Goal: Task Accomplishment & Management: Complete application form

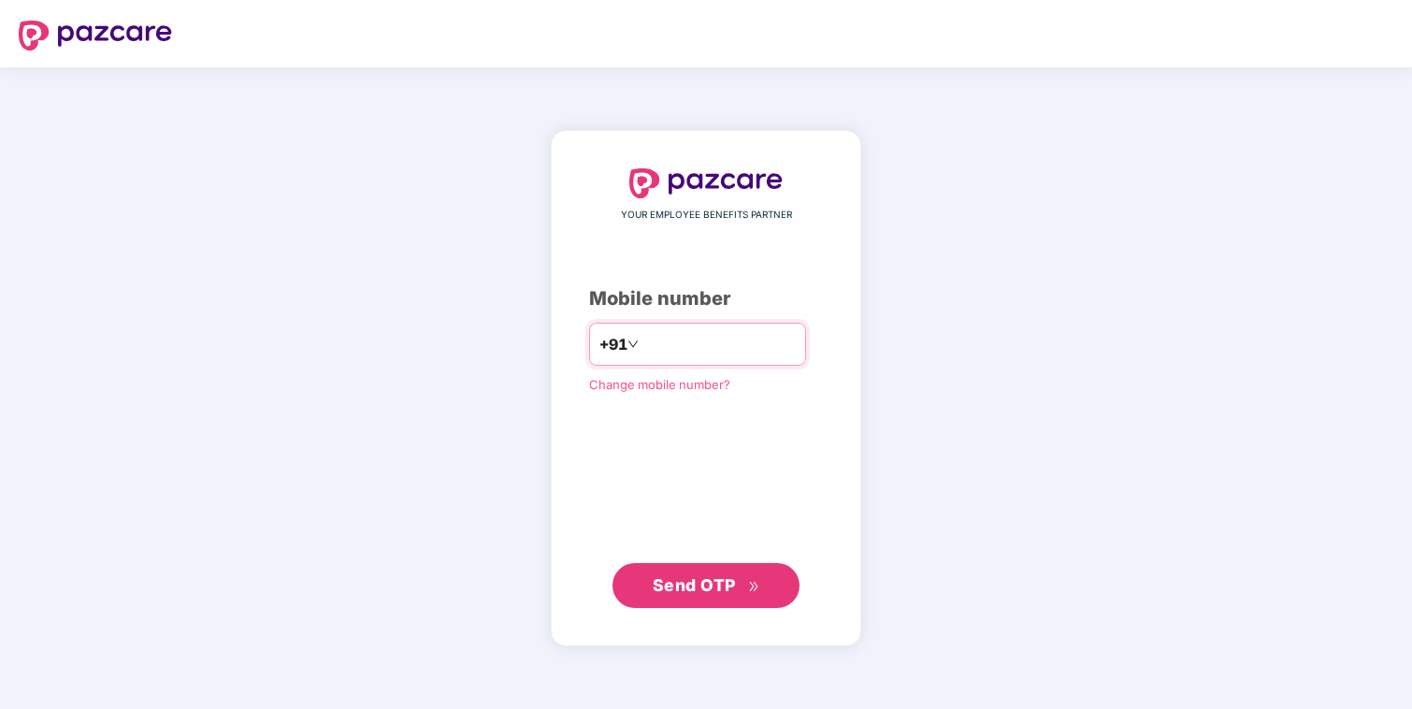
type input "**********"
click at [706, 579] on span "Send OTP" at bounding box center [693, 584] width 83 height 20
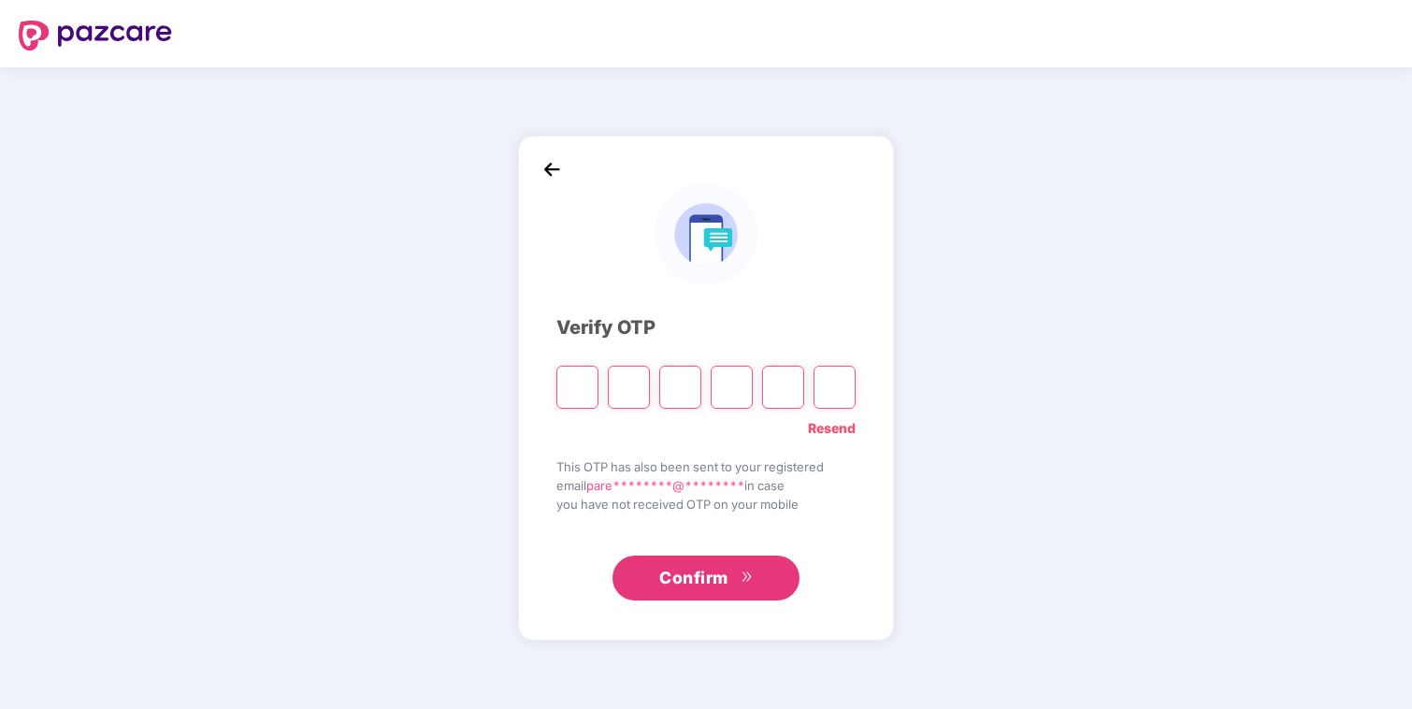
type input "*"
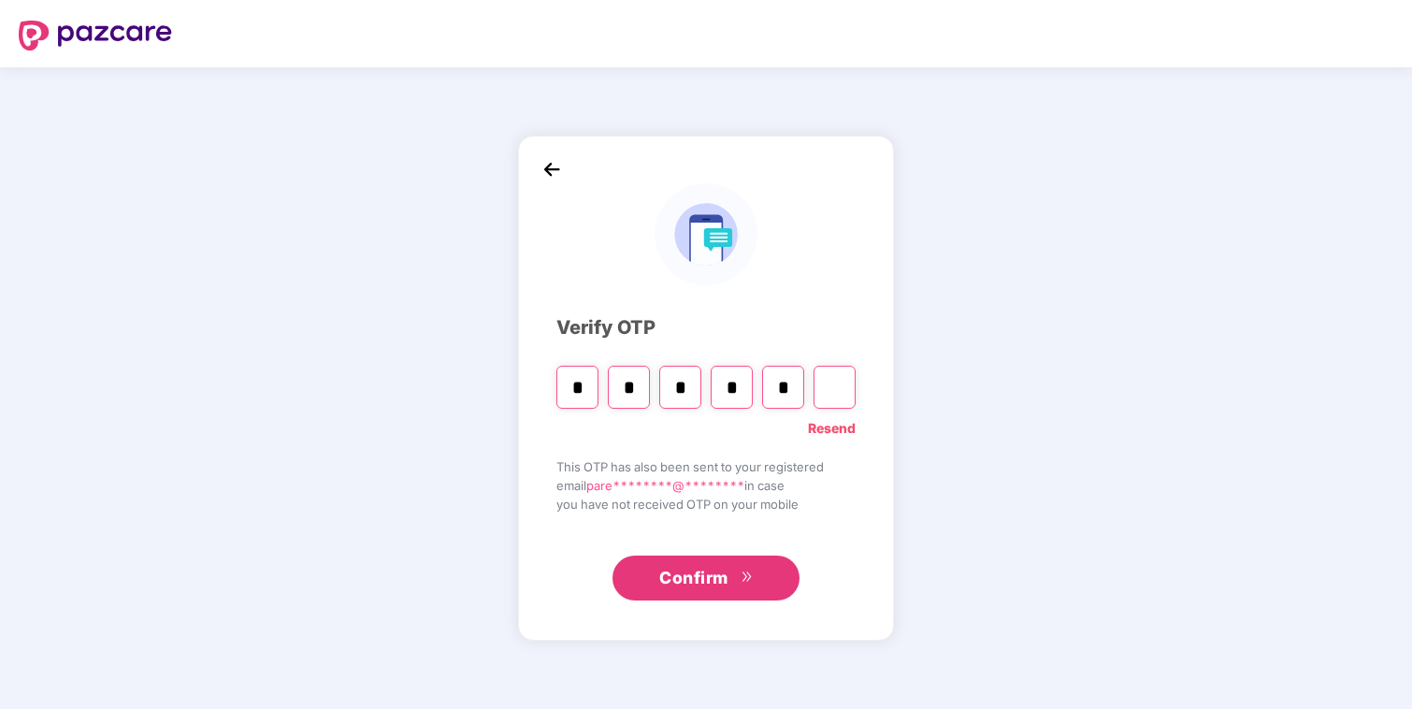
type input "*"
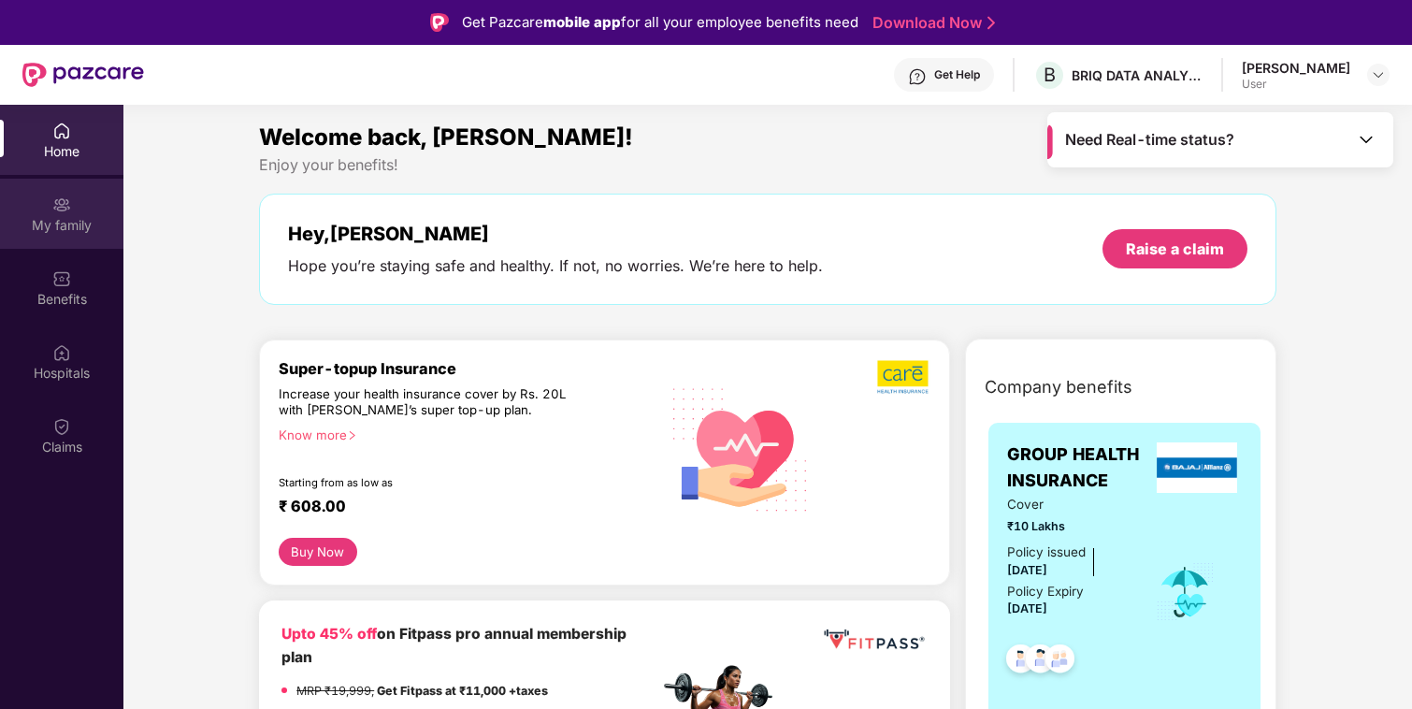
click at [90, 212] on div "My family" at bounding box center [61, 214] width 123 height 70
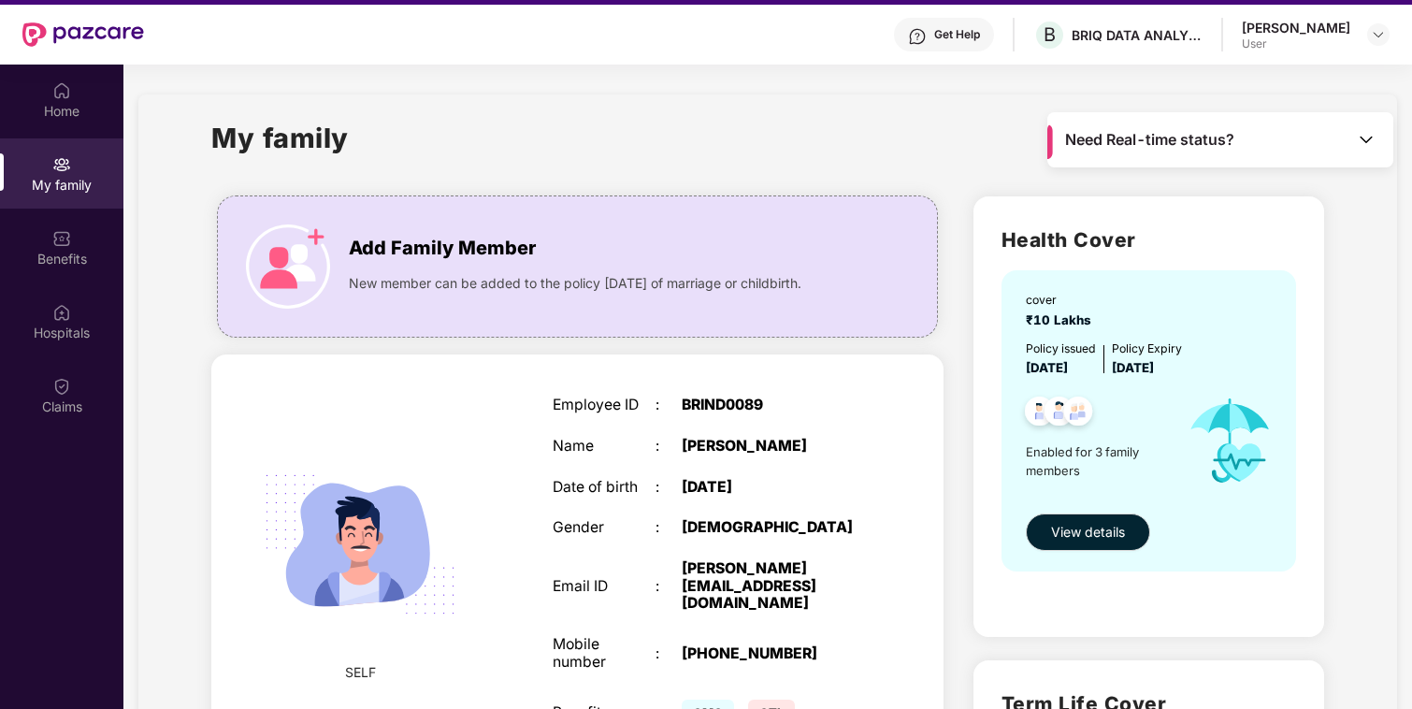
scroll to position [46, 0]
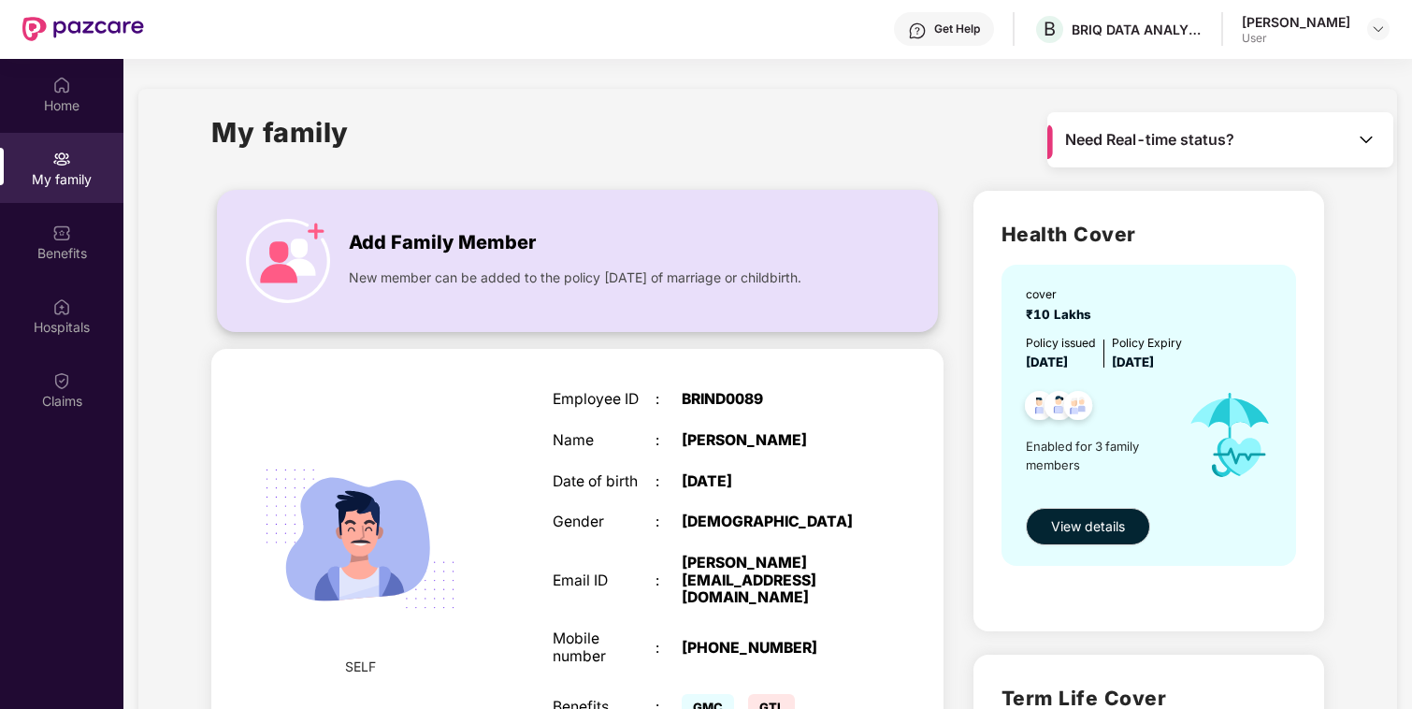
click at [411, 279] on span "New member can be added to the policy [DATE] of marriage or childbirth." at bounding box center [575, 277] width 452 height 21
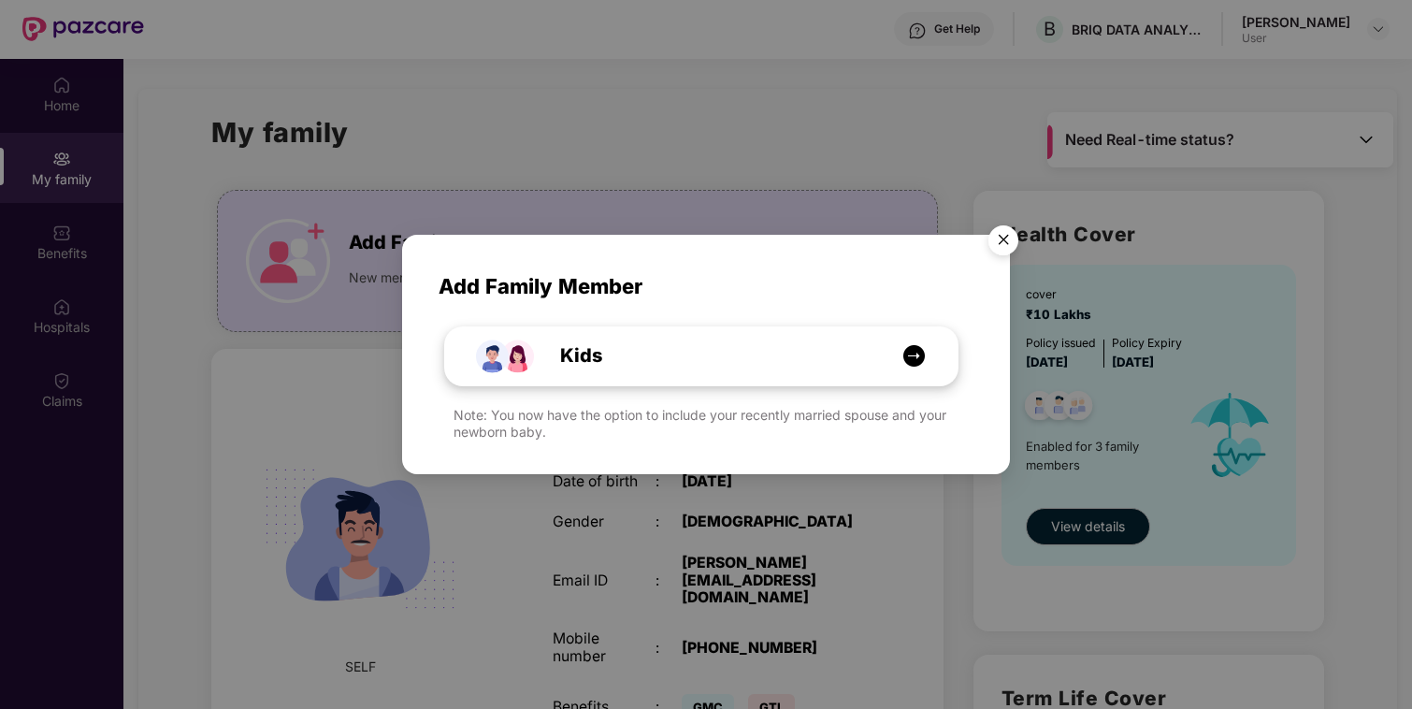
click at [916, 366] on img at bounding box center [913, 355] width 23 height 23
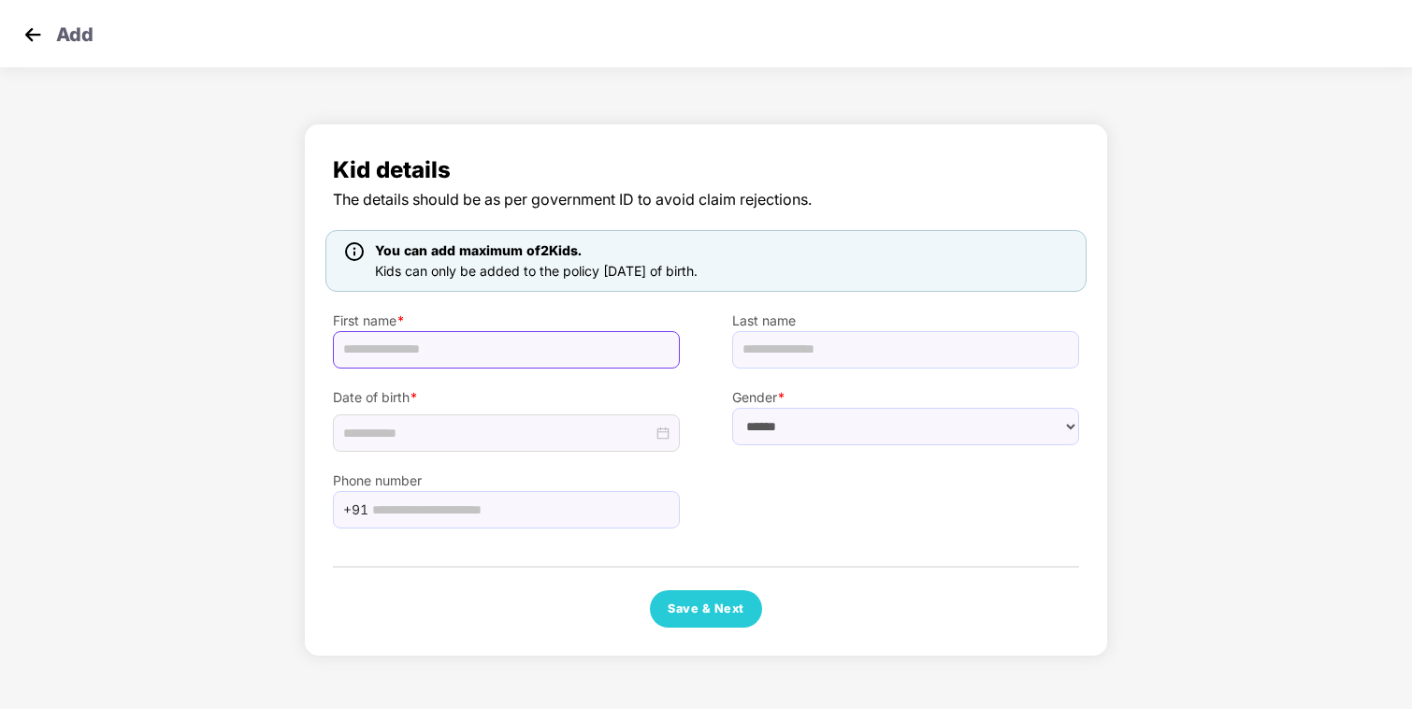
click at [485, 352] on input "text" at bounding box center [506, 349] width 347 height 37
click at [845, 178] on span "Kid details" at bounding box center [706, 170] width 746 height 36
click at [668, 433] on div at bounding box center [506, 433] width 326 height 21
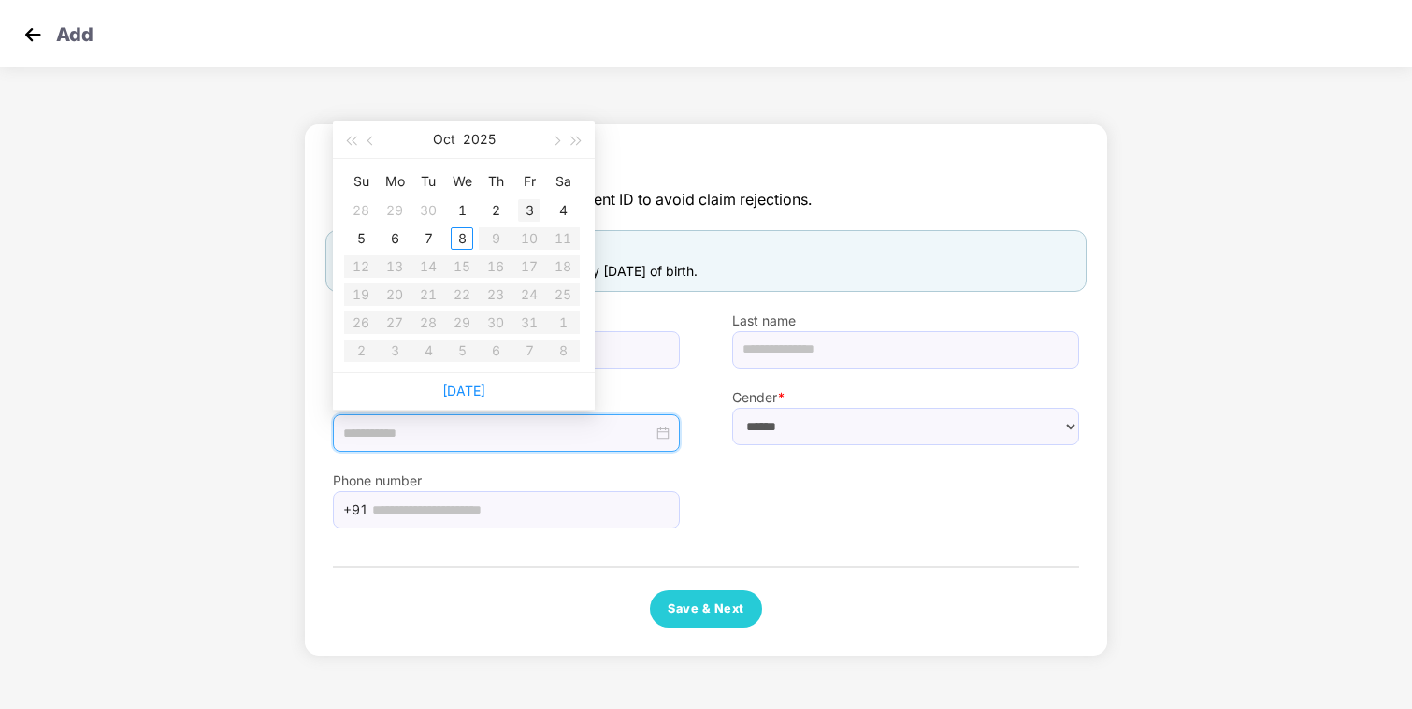
type input "**********"
click at [531, 212] on div "3" at bounding box center [529, 210] width 22 height 22
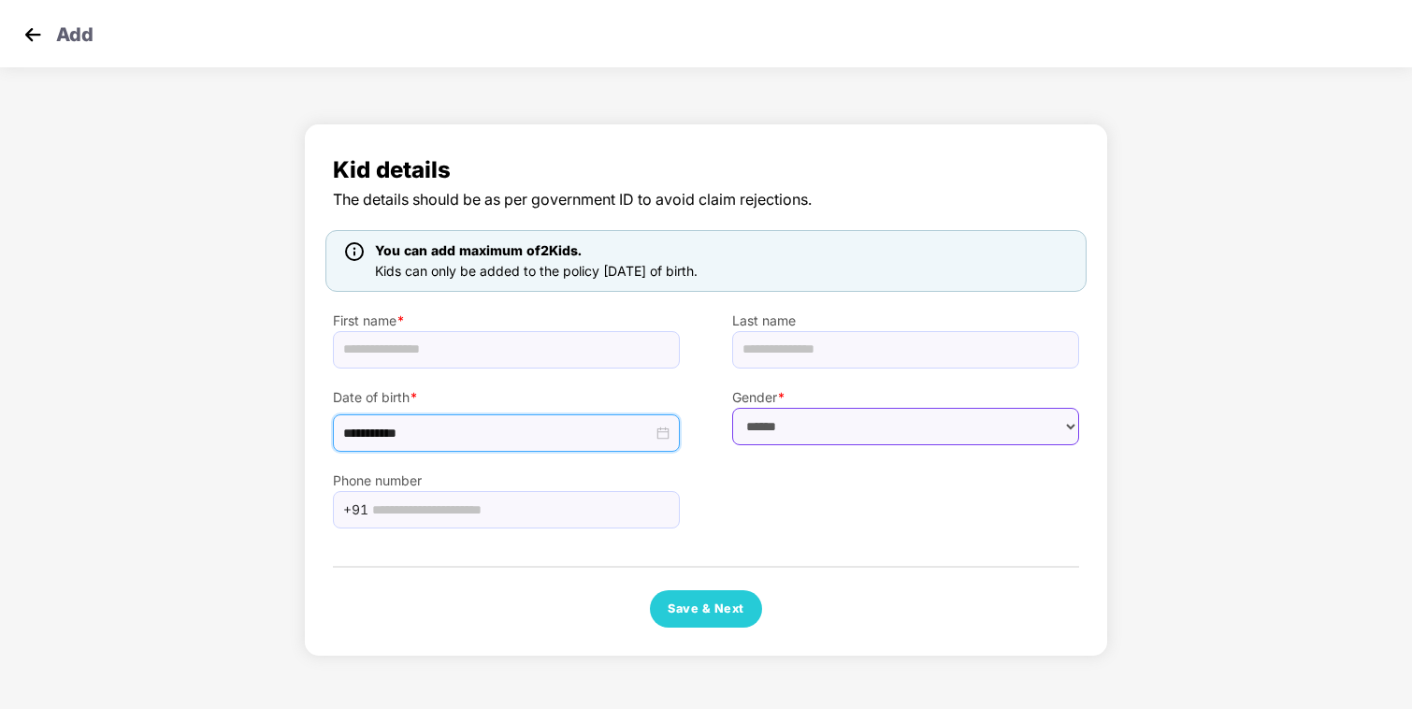
click at [823, 423] on select "****** **** ******" at bounding box center [905, 426] width 347 height 37
select select "******"
click at [732, 408] on select "****** **** ******" at bounding box center [905, 426] width 347 height 37
click at [567, 512] on input "text" at bounding box center [520, 509] width 296 height 28
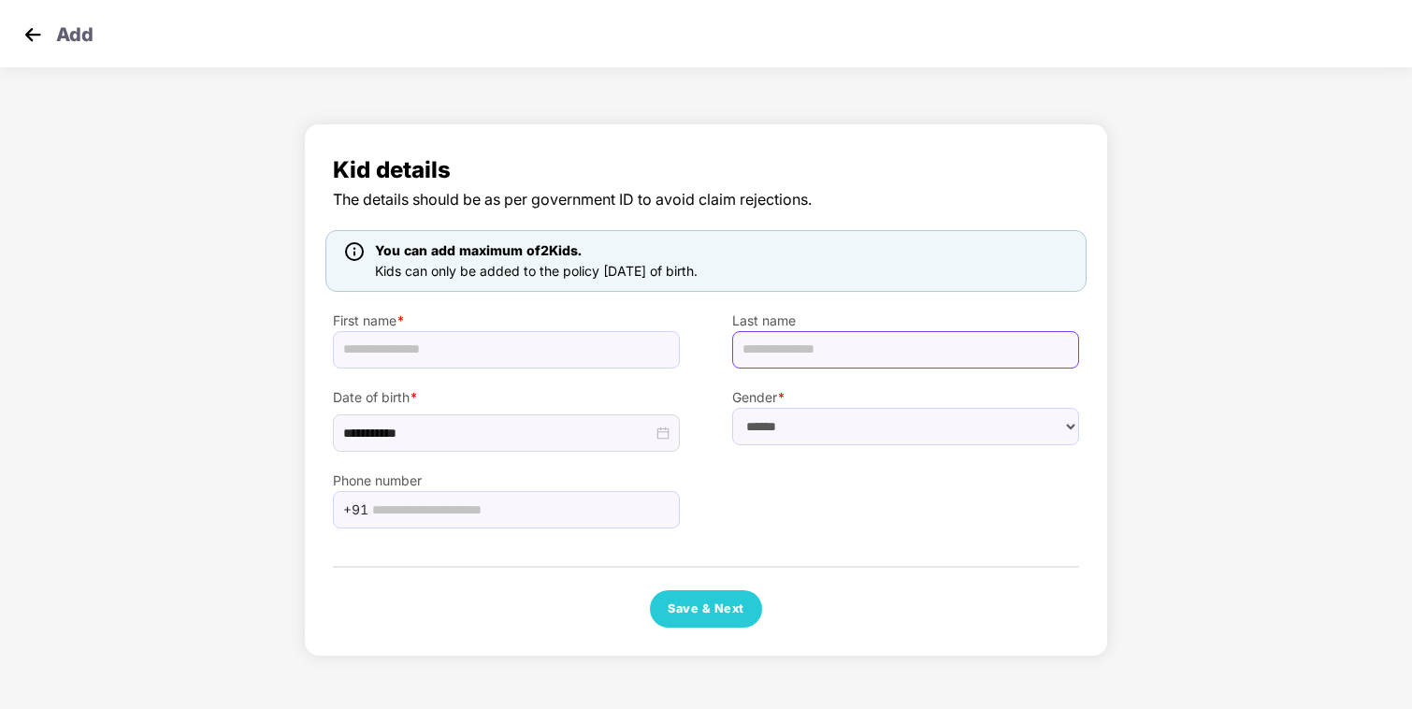
click at [811, 353] on input "text" at bounding box center [905, 349] width 347 height 37
click at [487, 338] on input "text" at bounding box center [506, 349] width 347 height 37
click at [874, 182] on span "Kid details" at bounding box center [706, 170] width 746 height 36
click at [603, 268] on span "Kids can only be added to the policy [DATE] of birth." at bounding box center [536, 271] width 323 height 16
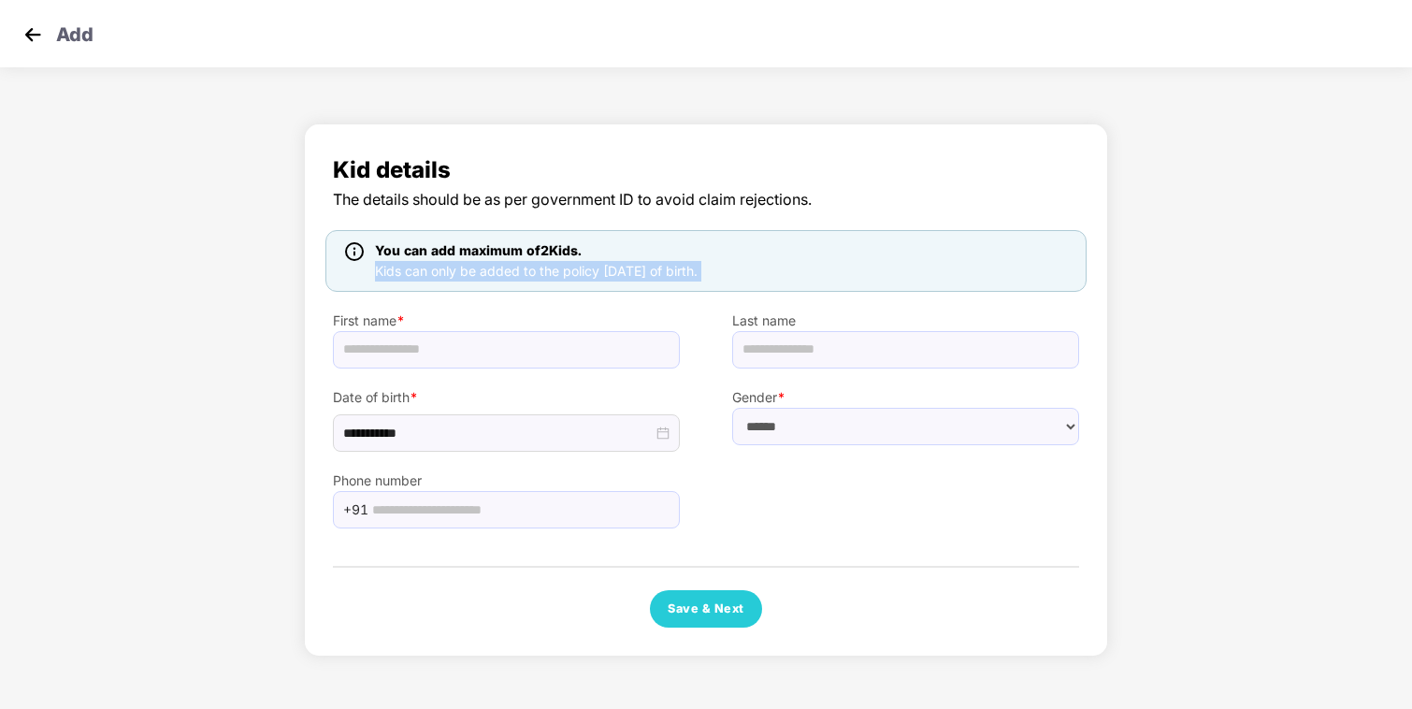
click at [603, 268] on span "Kids can only be added to the policy [DATE] of birth." at bounding box center [536, 271] width 323 height 16
click at [37, 31] on img at bounding box center [33, 35] width 28 height 28
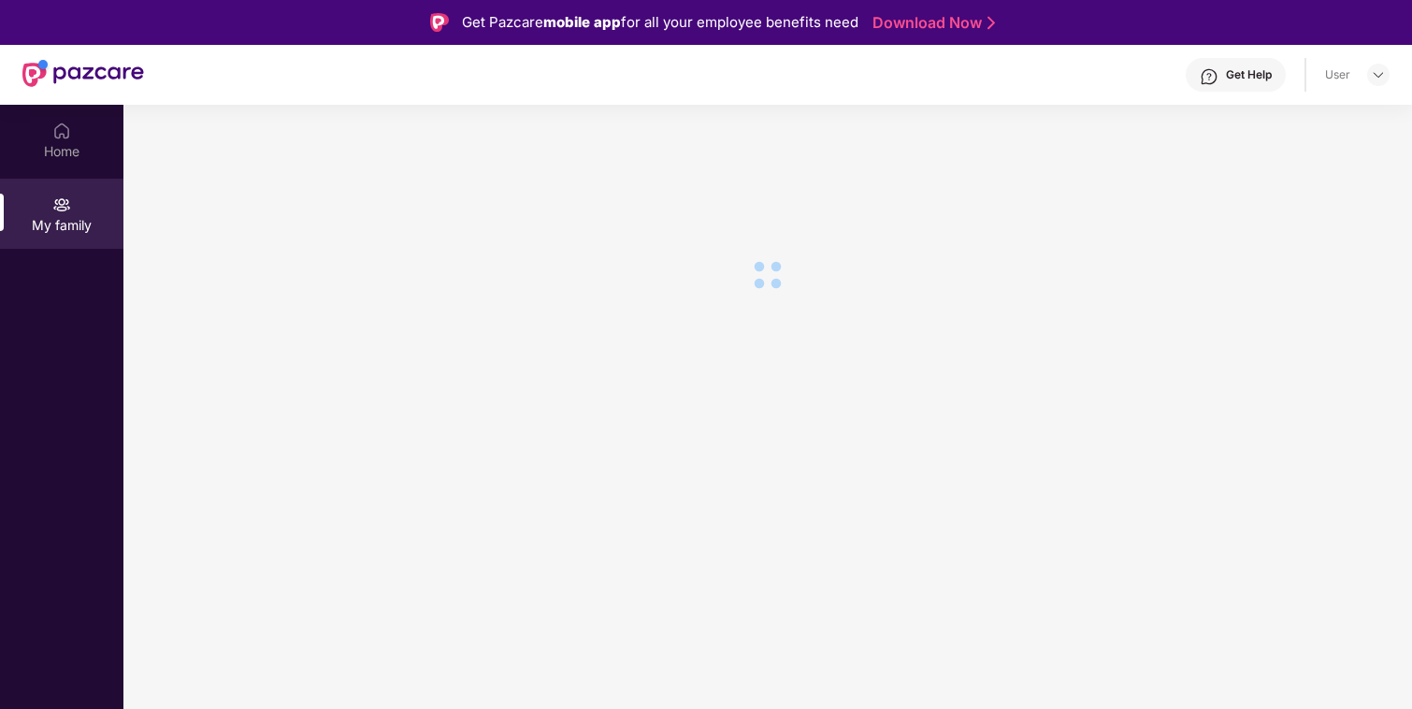
scroll to position [46, 0]
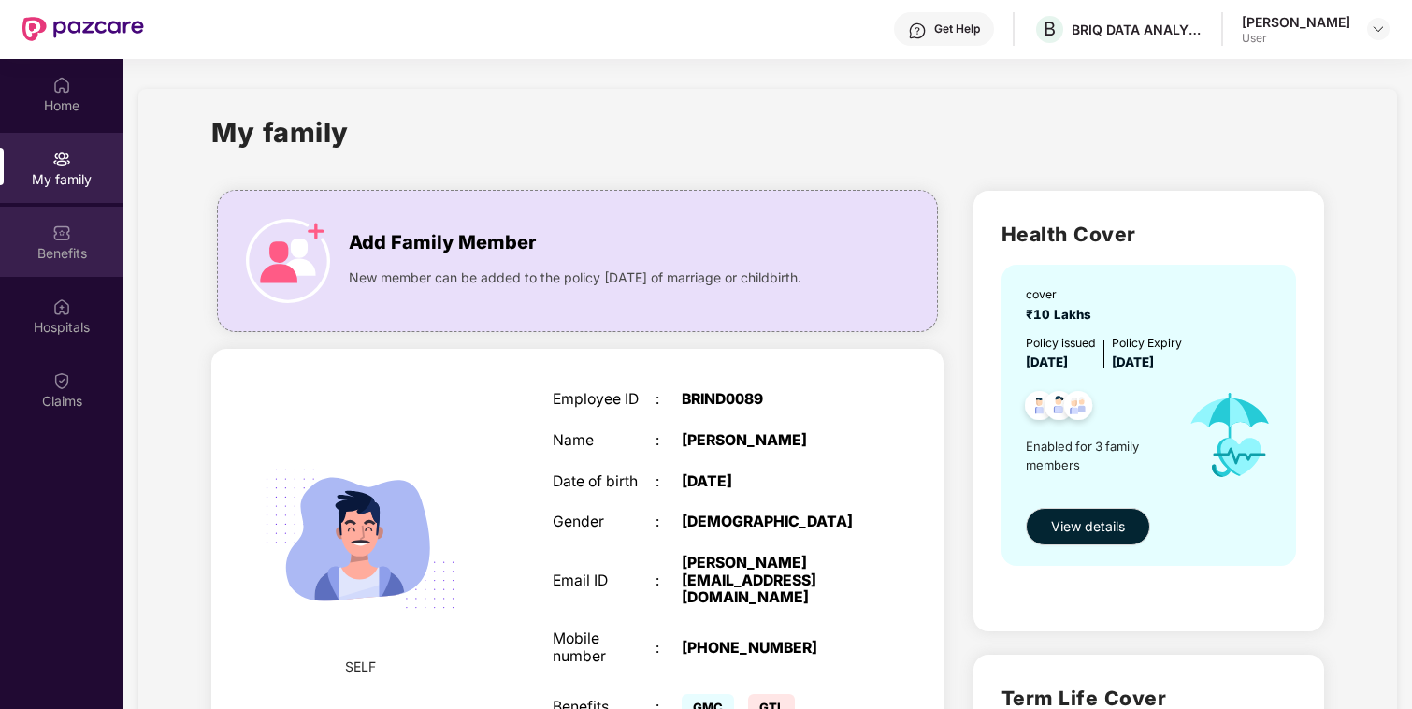
click at [65, 244] on div "Benefits" at bounding box center [61, 253] width 123 height 19
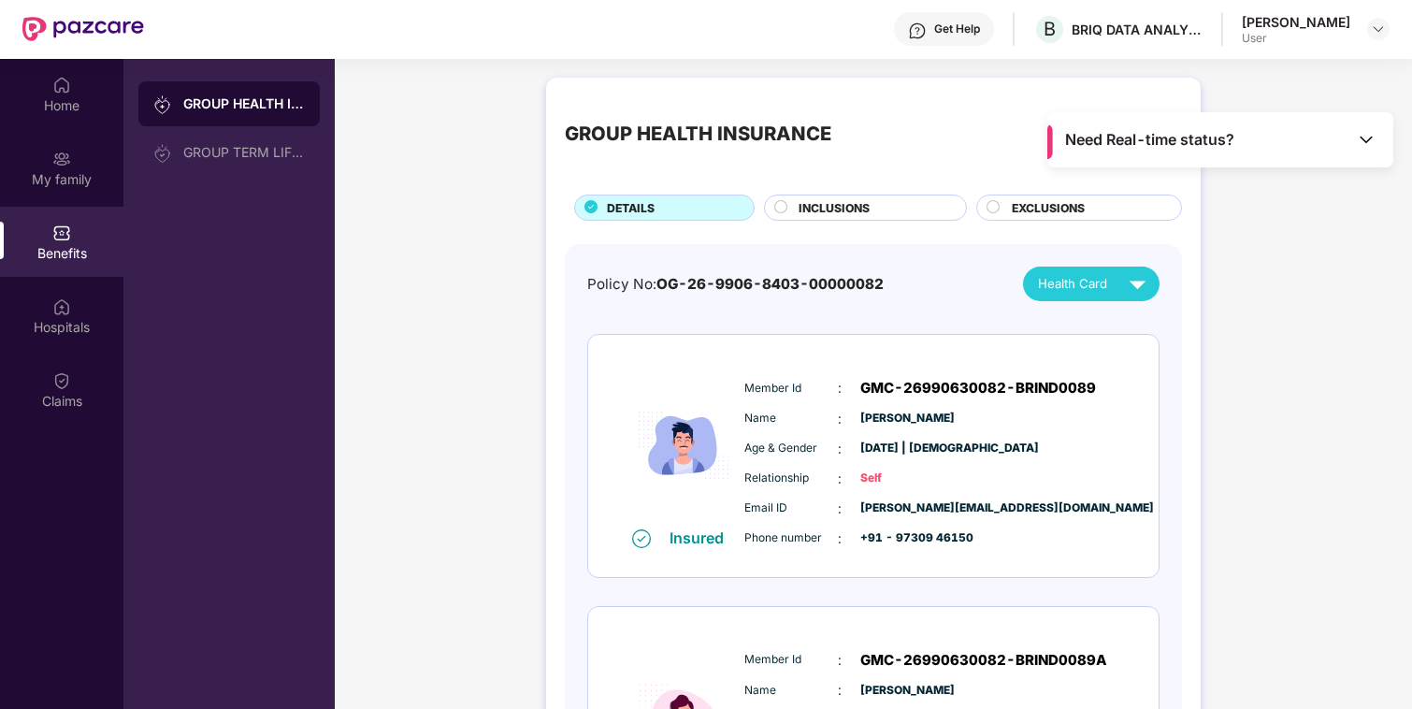
click at [827, 211] on span "INCLUSIONS" at bounding box center [833, 208] width 71 height 18
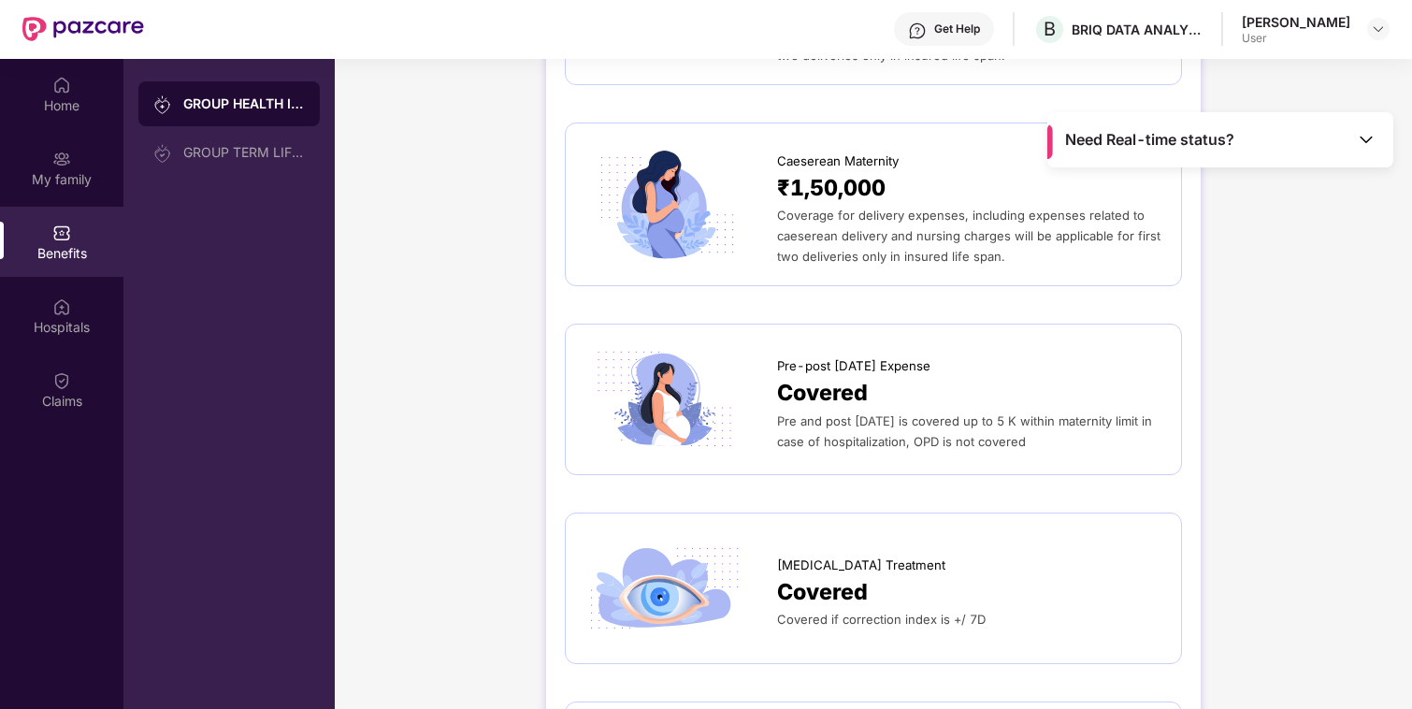
scroll to position [1990, 0]
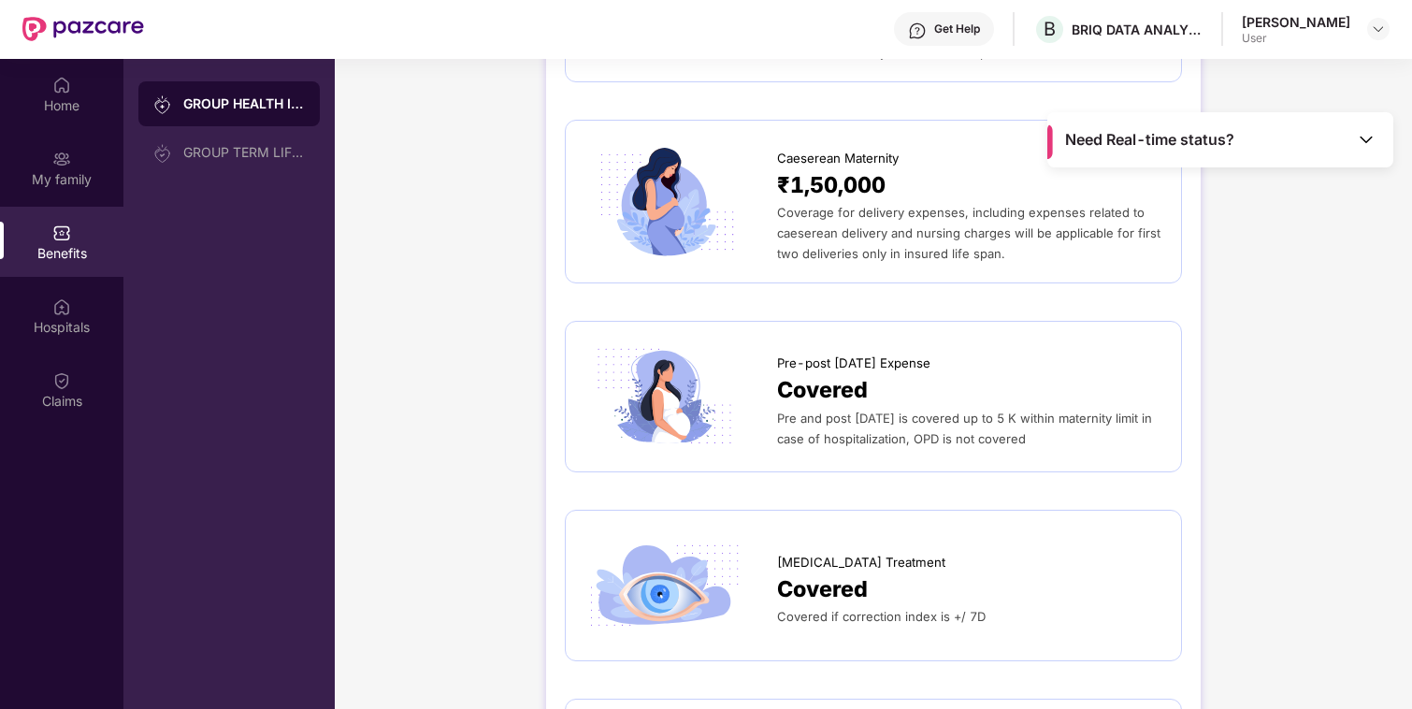
click at [928, 373] on div "Covered" at bounding box center [969, 390] width 385 height 35
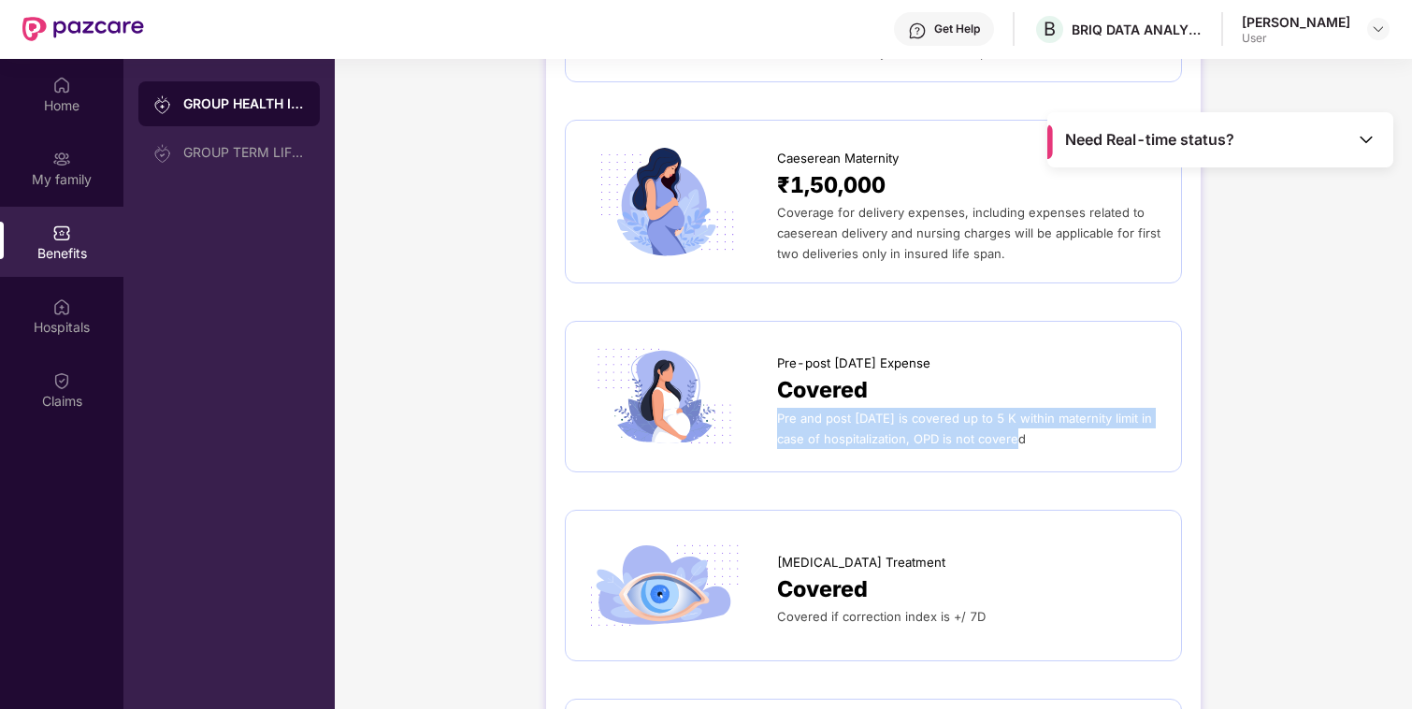
drag, startPoint x: 1056, startPoint y: 423, endPoint x: 776, endPoint y: 399, distance: 281.5
click at [777, 408] on div "Pre and post [DATE] is covered up to 5 K within maternity limit in case of hosp…" at bounding box center [969, 428] width 385 height 41
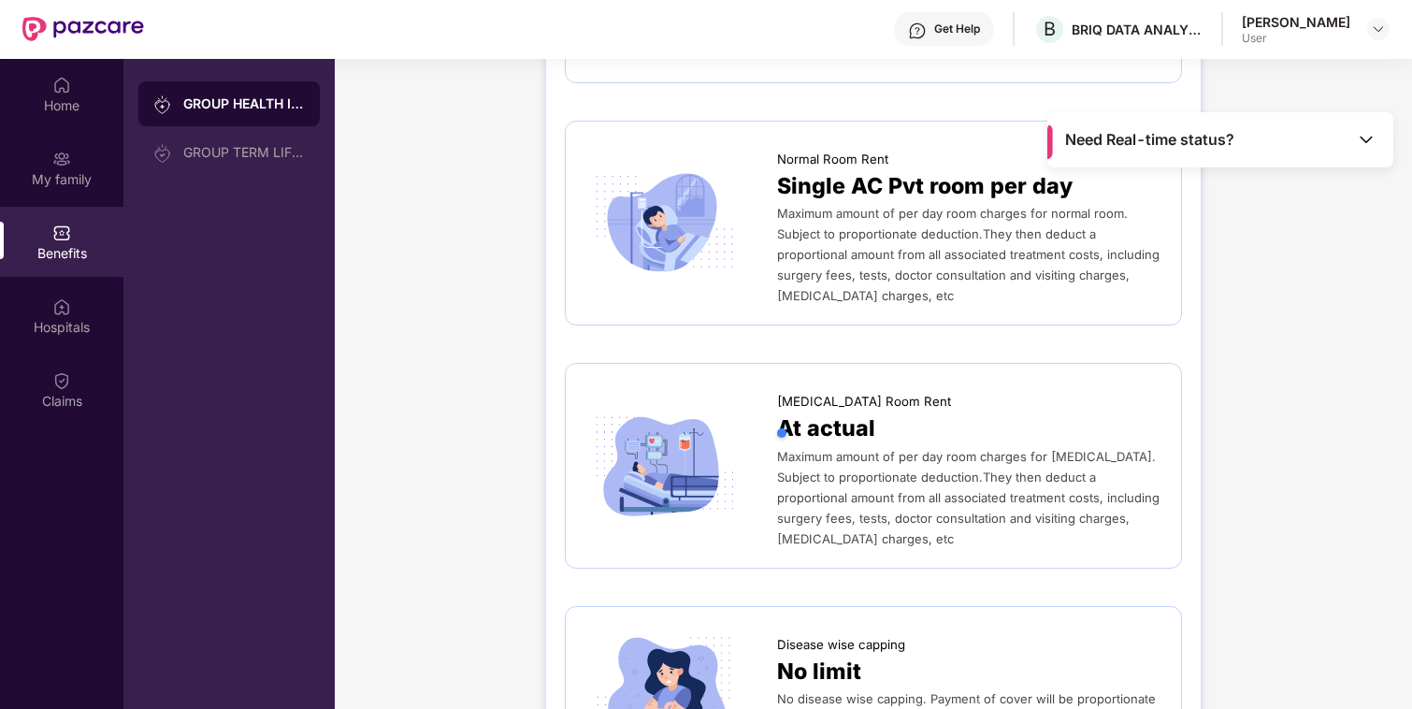
scroll to position [0, 0]
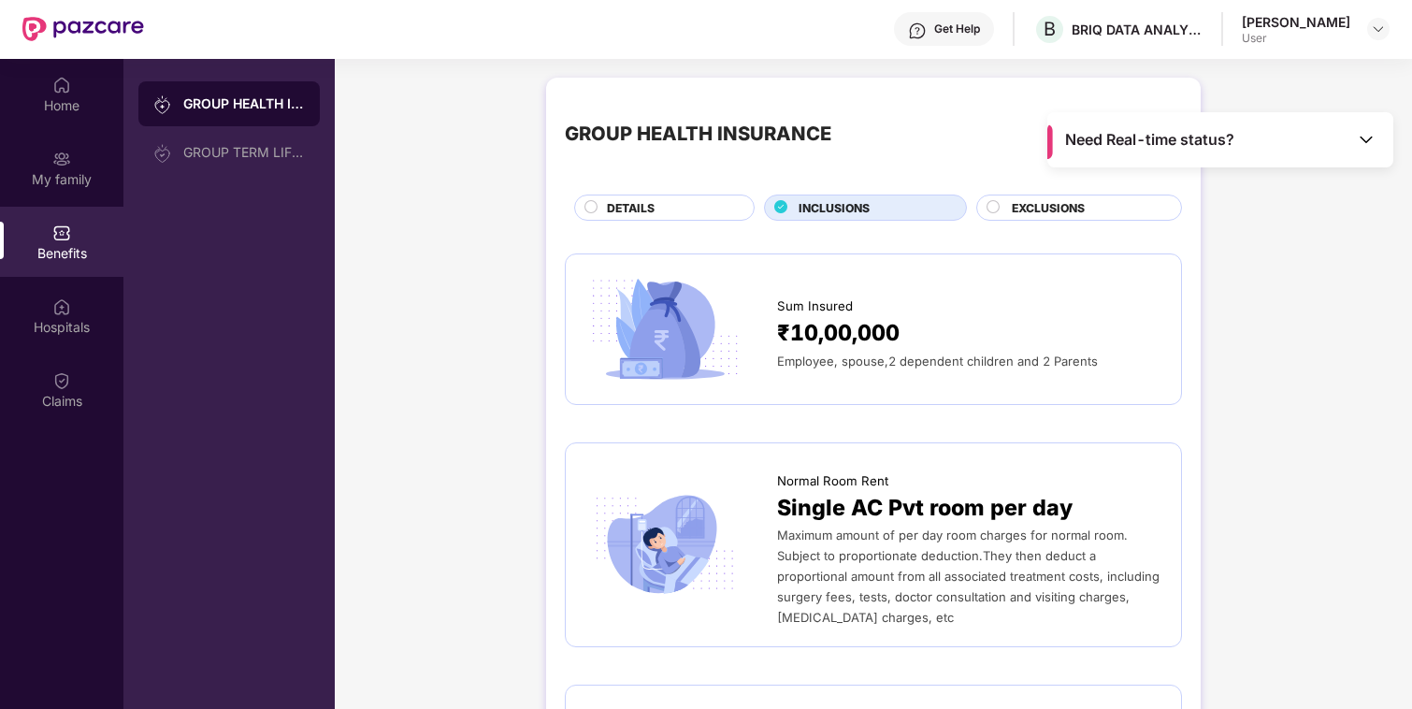
click at [1066, 207] on span "EXCLUSIONS" at bounding box center [1047, 208] width 73 height 18
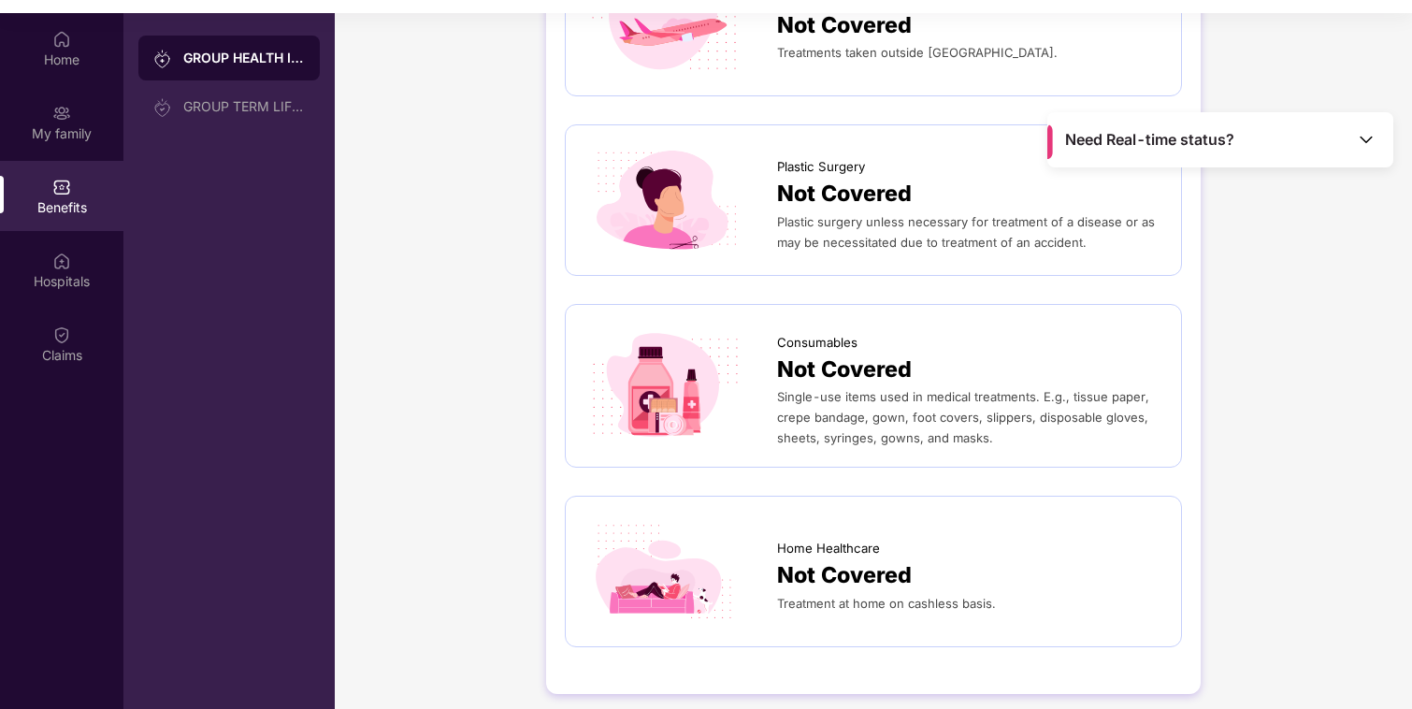
scroll to position [105, 0]
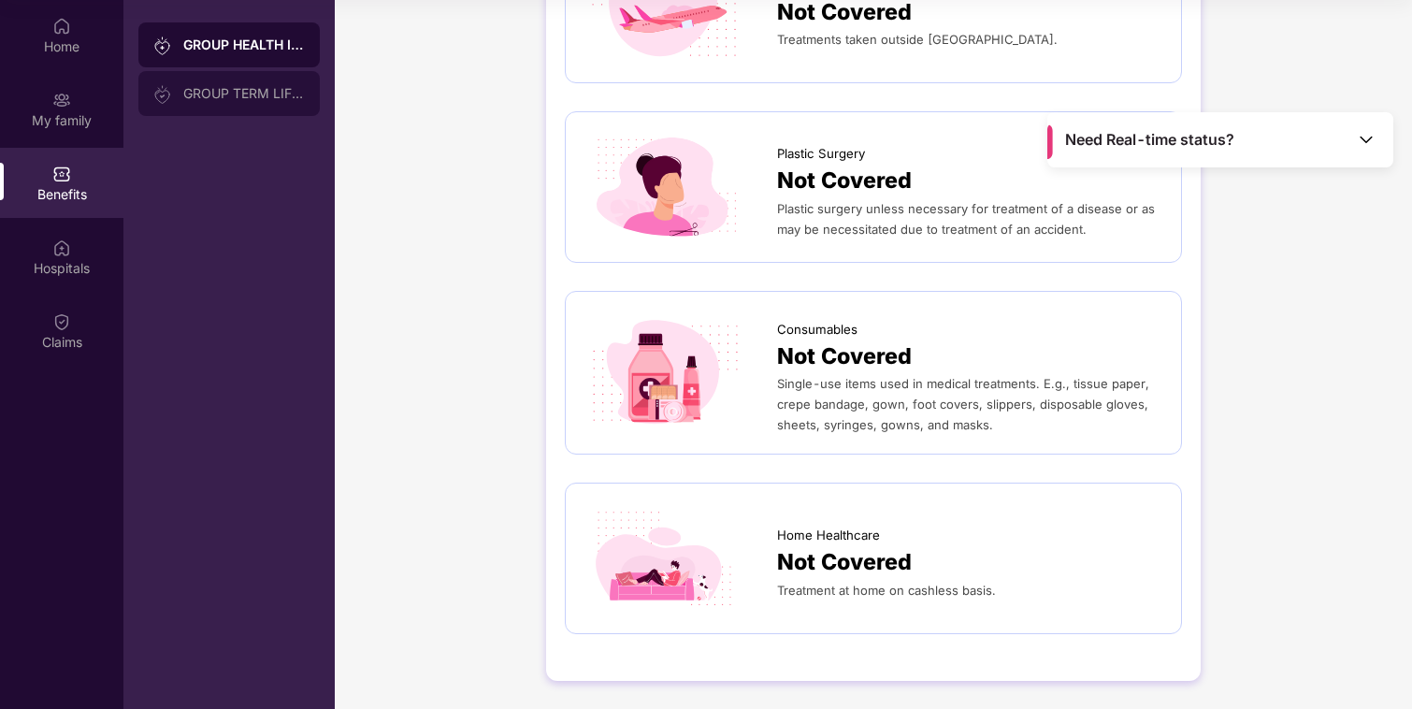
click at [225, 106] on div "GROUP TERM LIFE INSURANCE" at bounding box center [228, 93] width 181 height 45
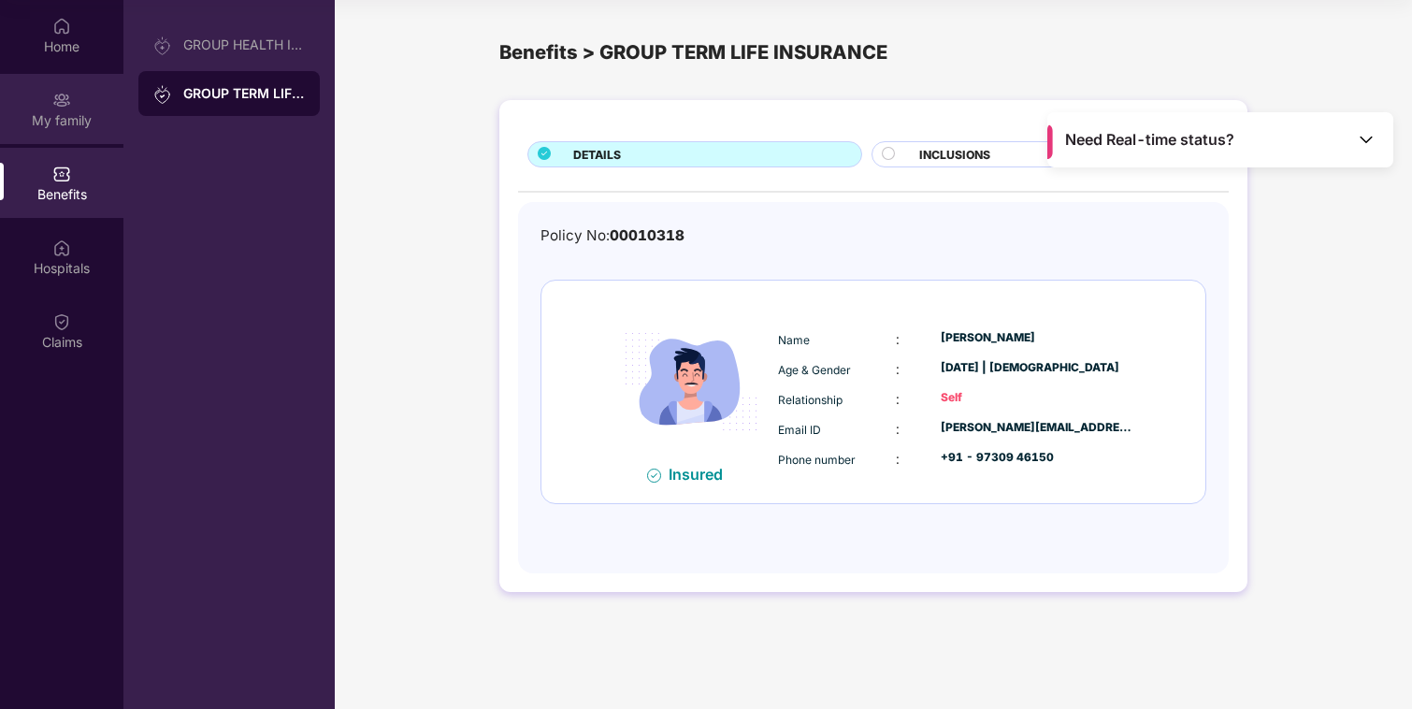
click at [72, 108] on div "My family" at bounding box center [61, 109] width 123 height 70
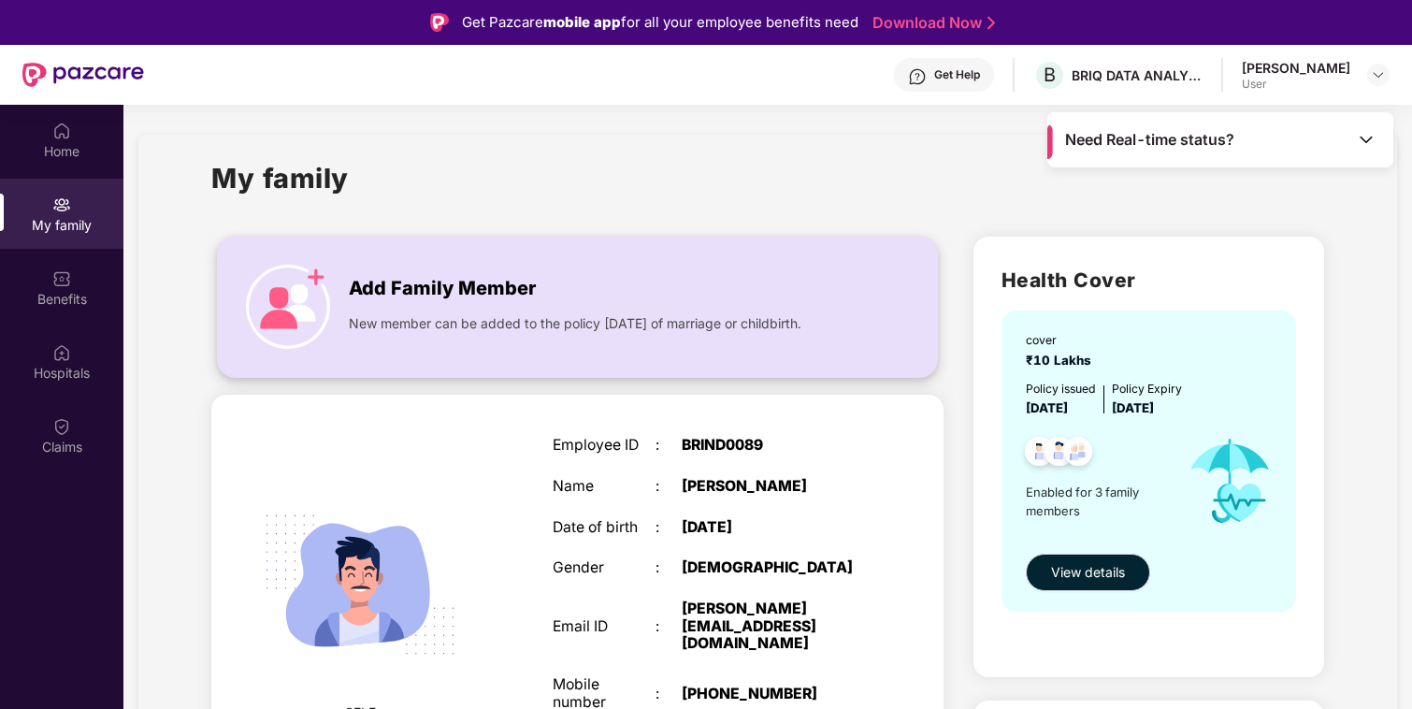
click at [494, 334] on span "New member can be added to the policy [DATE] of marriage or childbirth." at bounding box center [575, 323] width 452 height 21
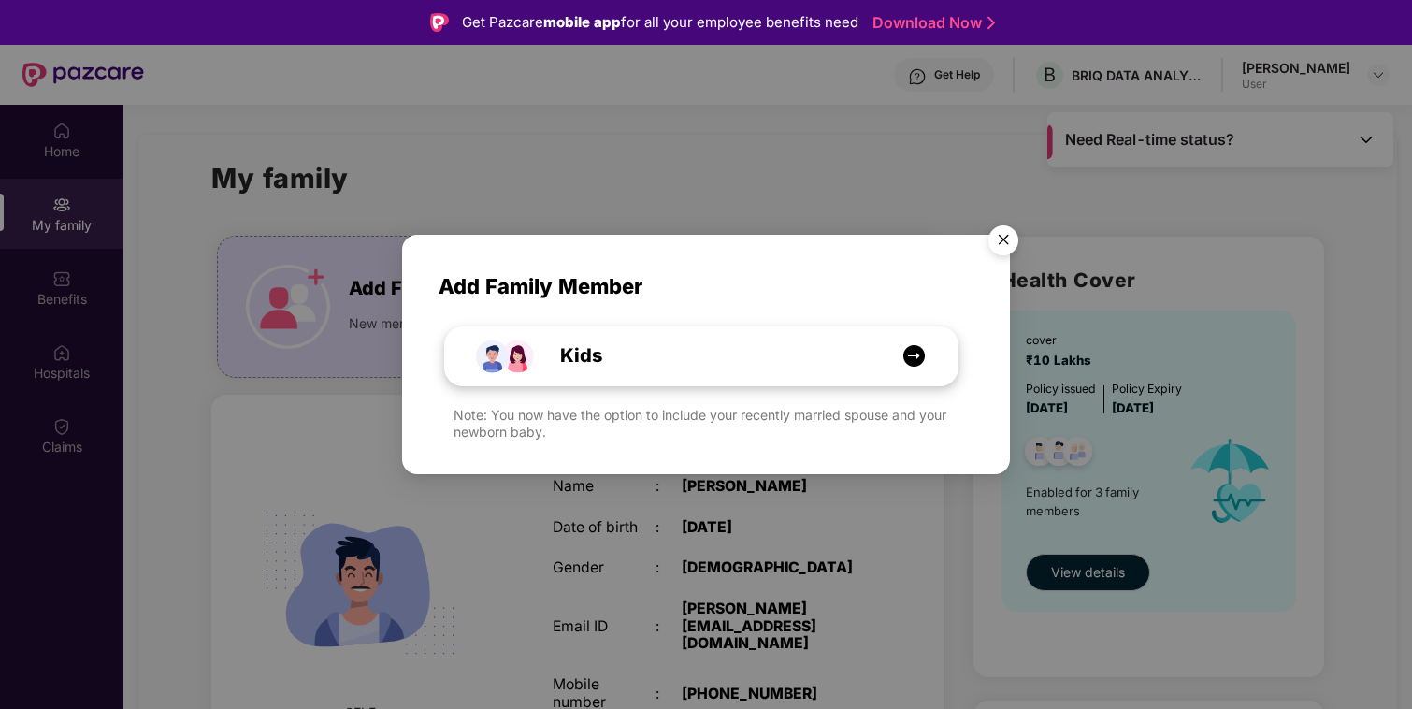
click at [631, 343] on div "Kids" at bounding box center [710, 355] width 384 height 29
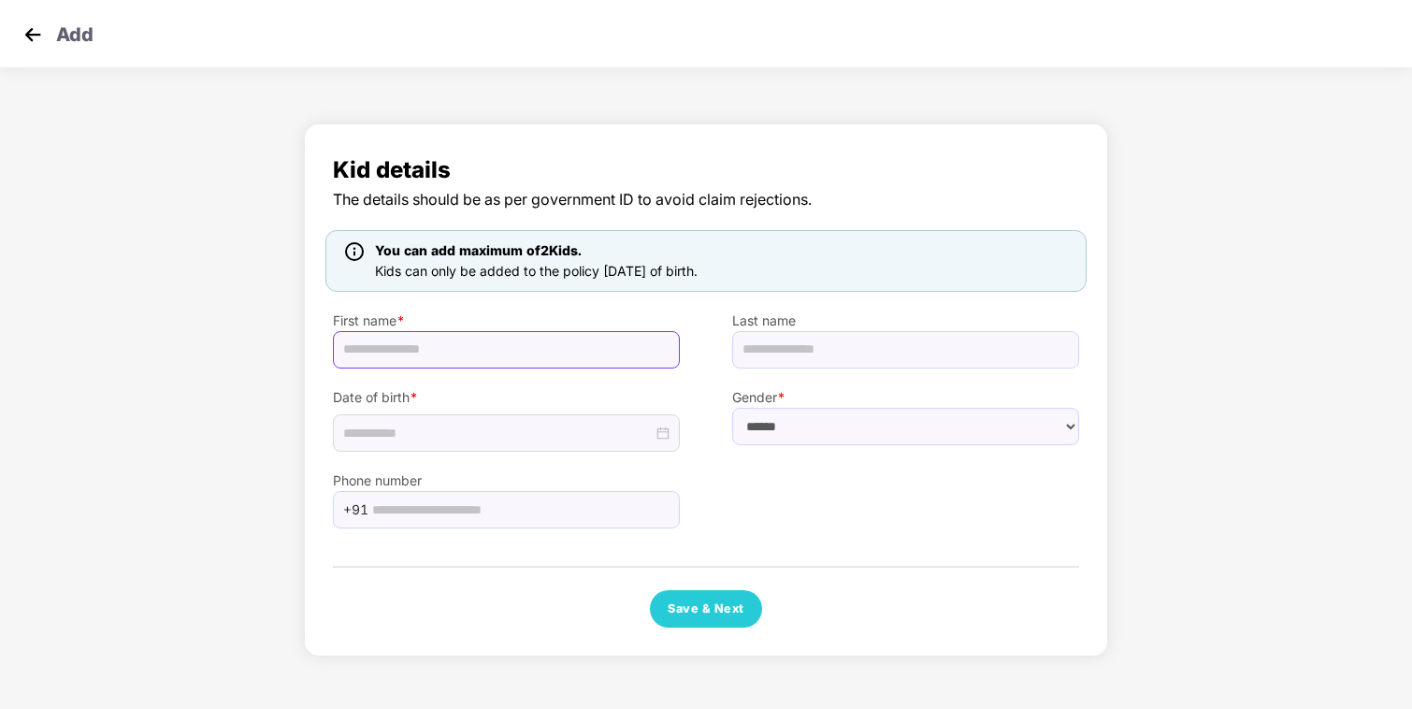
click at [541, 350] on input "text" at bounding box center [506, 349] width 347 height 37
type input "**********"
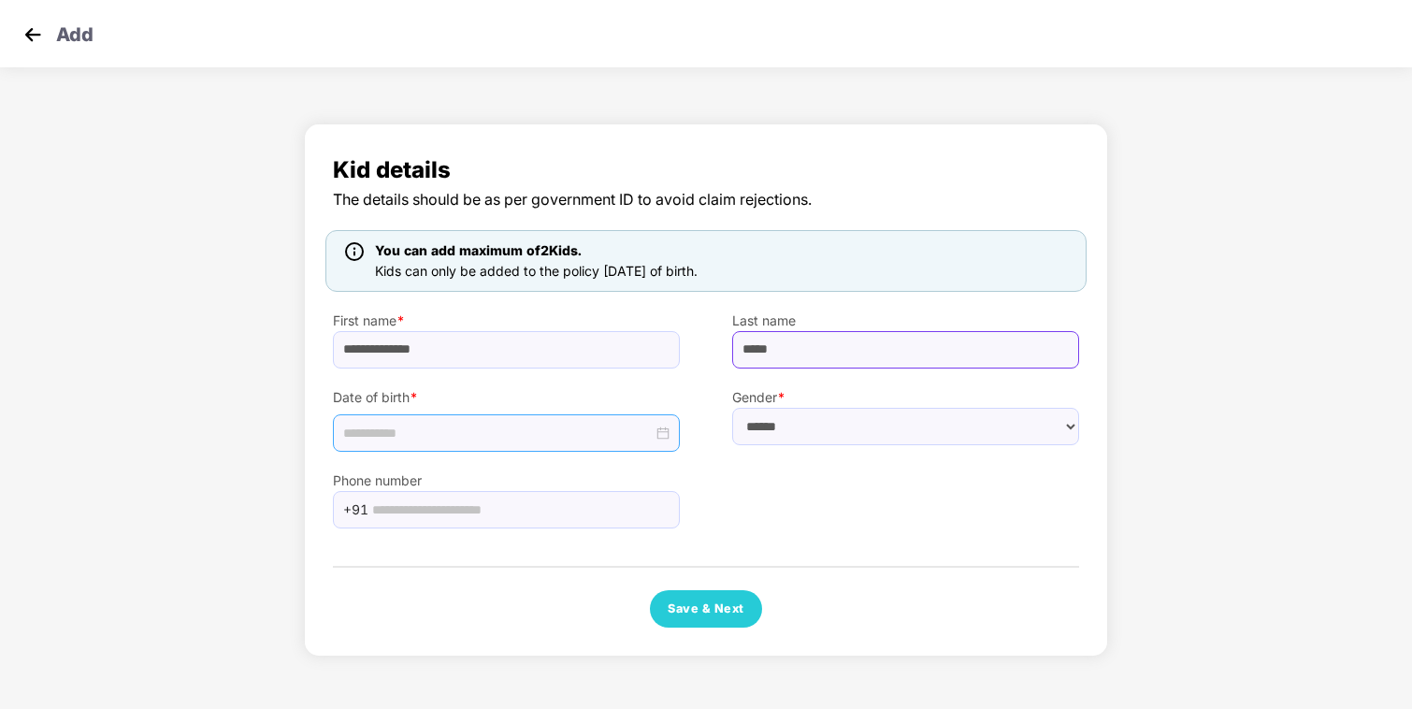
type input "*****"
click at [669, 434] on div at bounding box center [506, 432] width 347 height 37
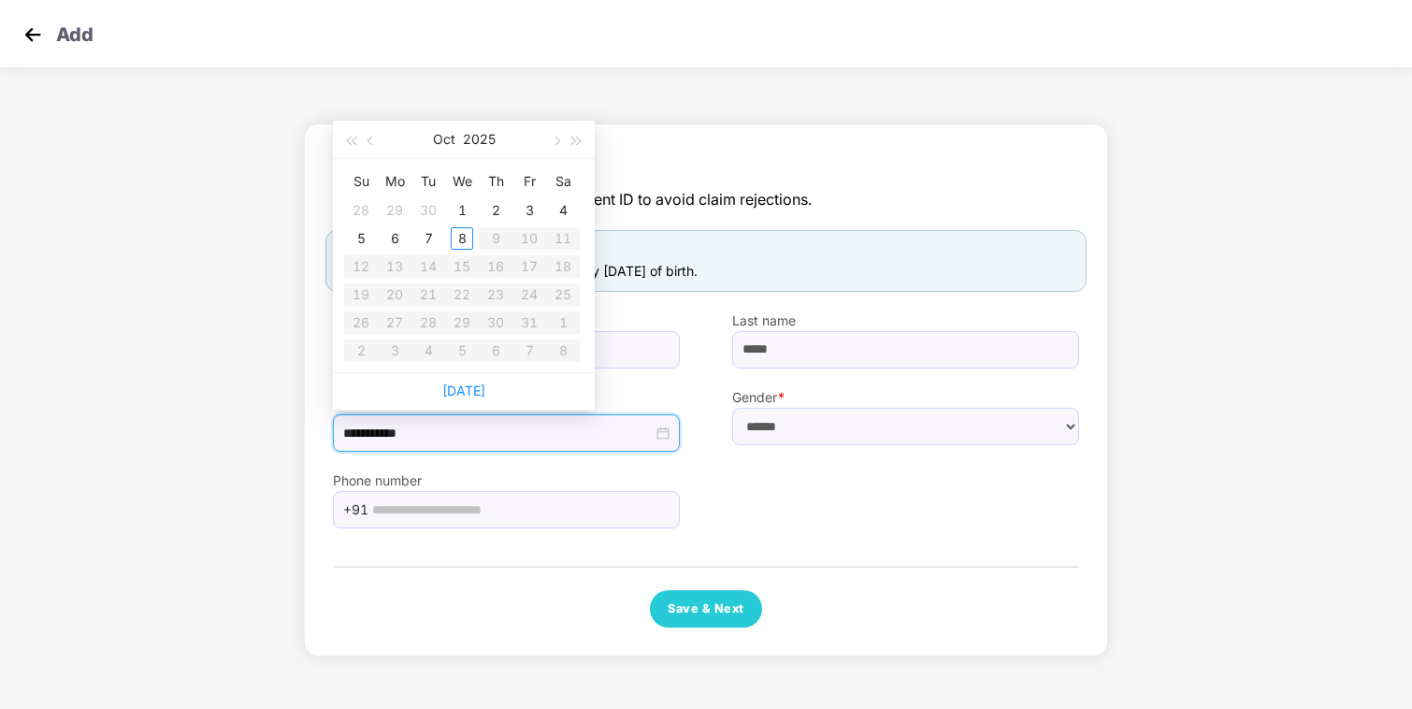
type input "**********"
click at [533, 217] on div "3" at bounding box center [529, 210] width 22 height 22
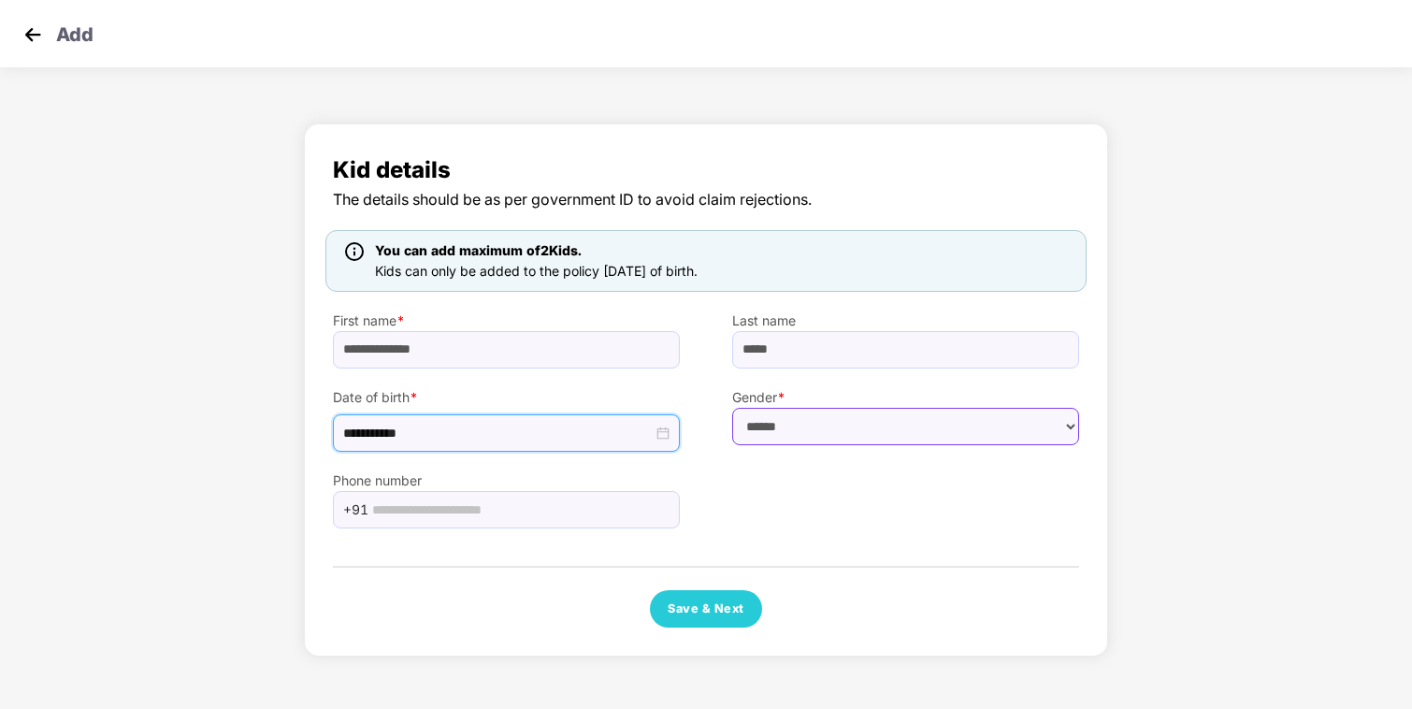
click at [804, 432] on select "****** **** ******" at bounding box center [905, 426] width 347 height 37
select select "******"
click at [732, 408] on select "****** **** ******" at bounding box center [905, 426] width 347 height 37
click at [578, 499] on input "text" at bounding box center [520, 509] width 296 height 28
type input "**********"
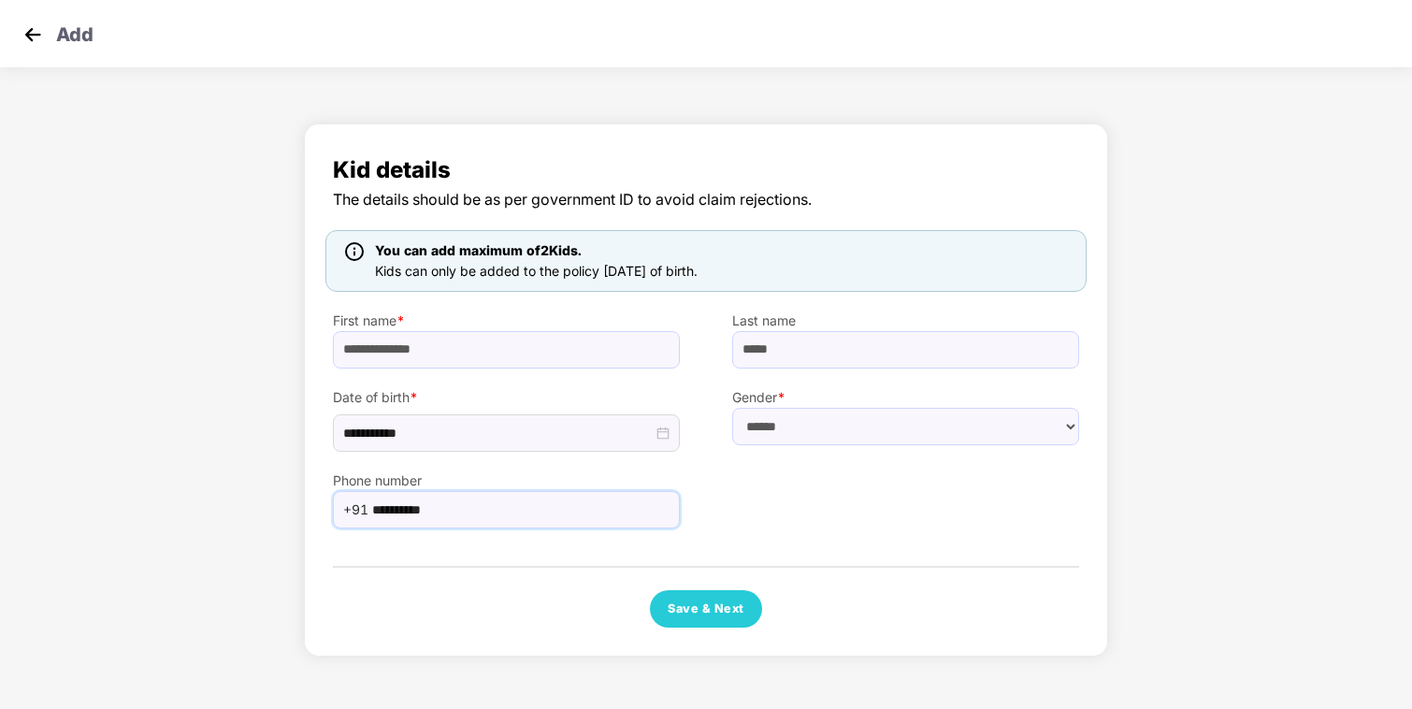
click at [378, 595] on div "Save & Next" at bounding box center [706, 608] width 746 height 37
click at [713, 598] on button "Save & Next" at bounding box center [706, 608] width 112 height 37
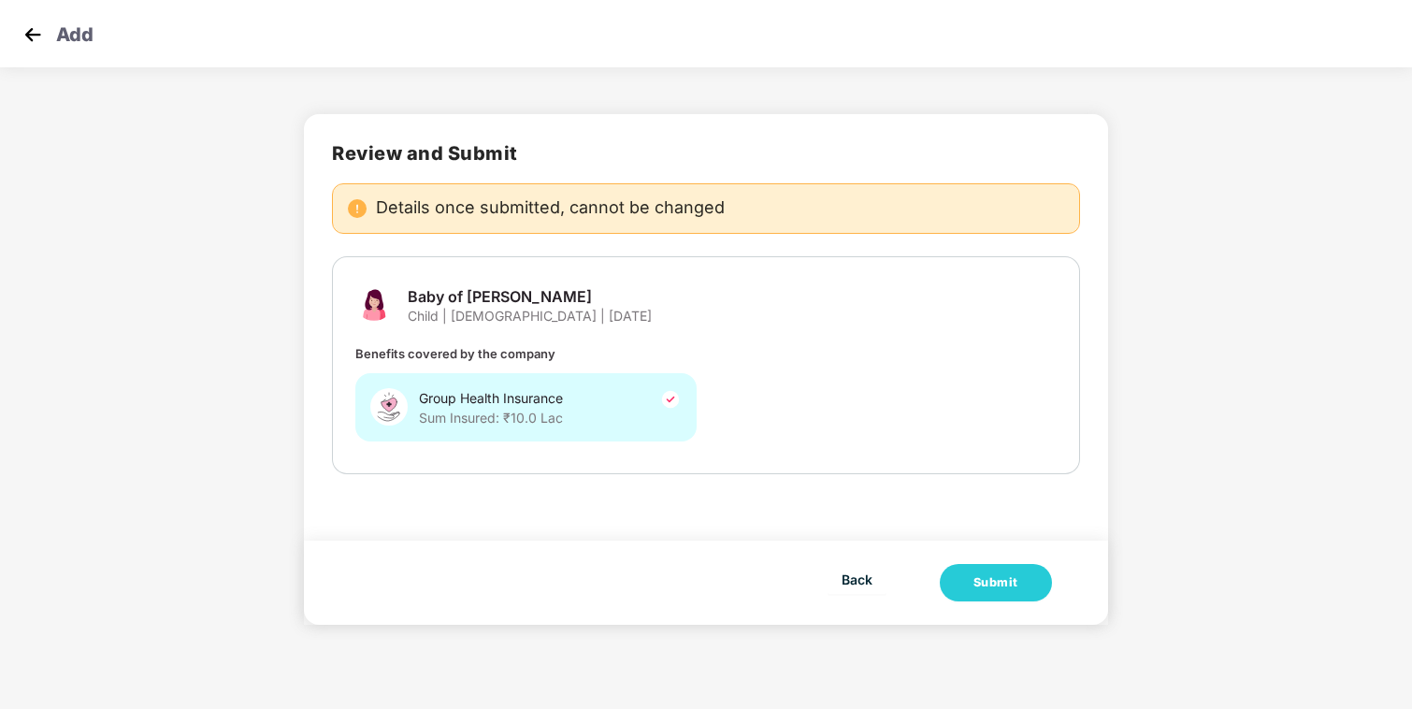
click at [681, 409] on div "Group Health Insurance Sum Insured: ₹10.0 Lac" at bounding box center [525, 407] width 341 height 68
click at [970, 574] on button "Submit" at bounding box center [995, 582] width 112 height 37
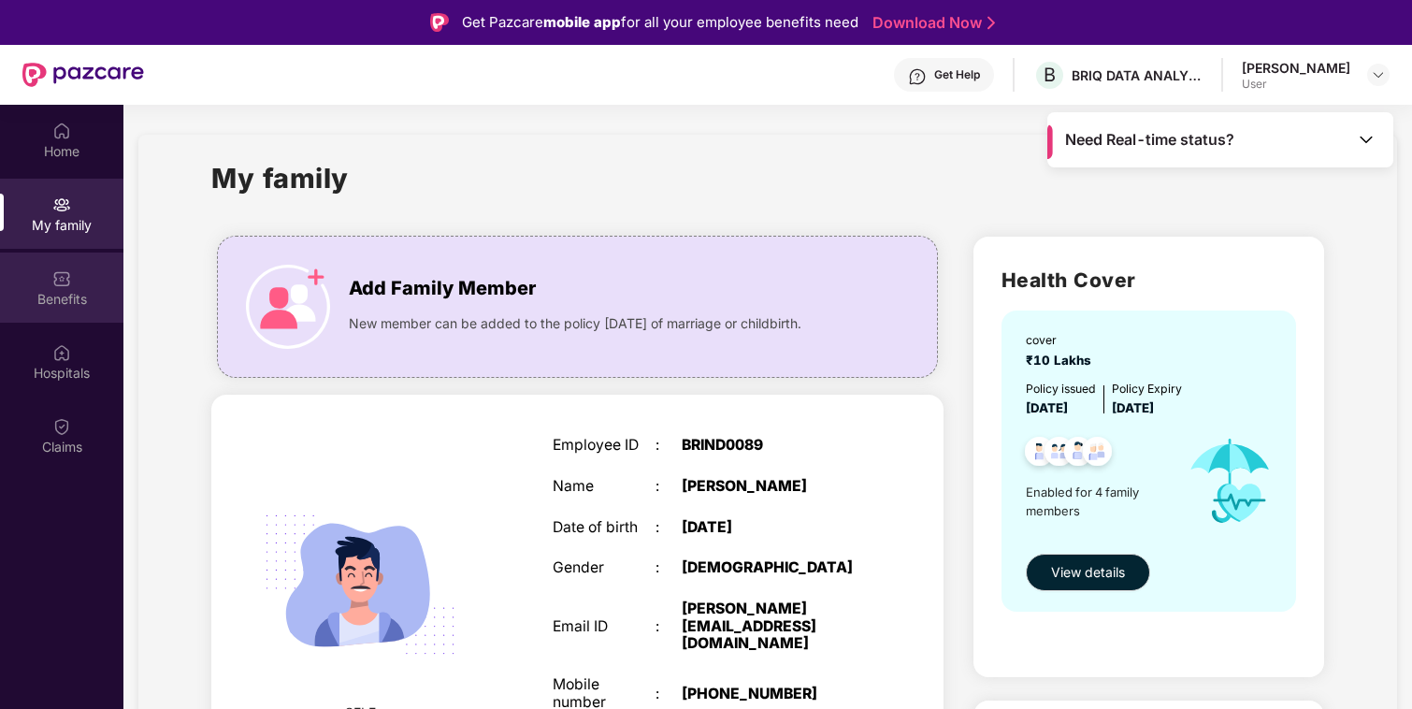
click at [81, 296] on div "Benefits" at bounding box center [61, 299] width 123 height 19
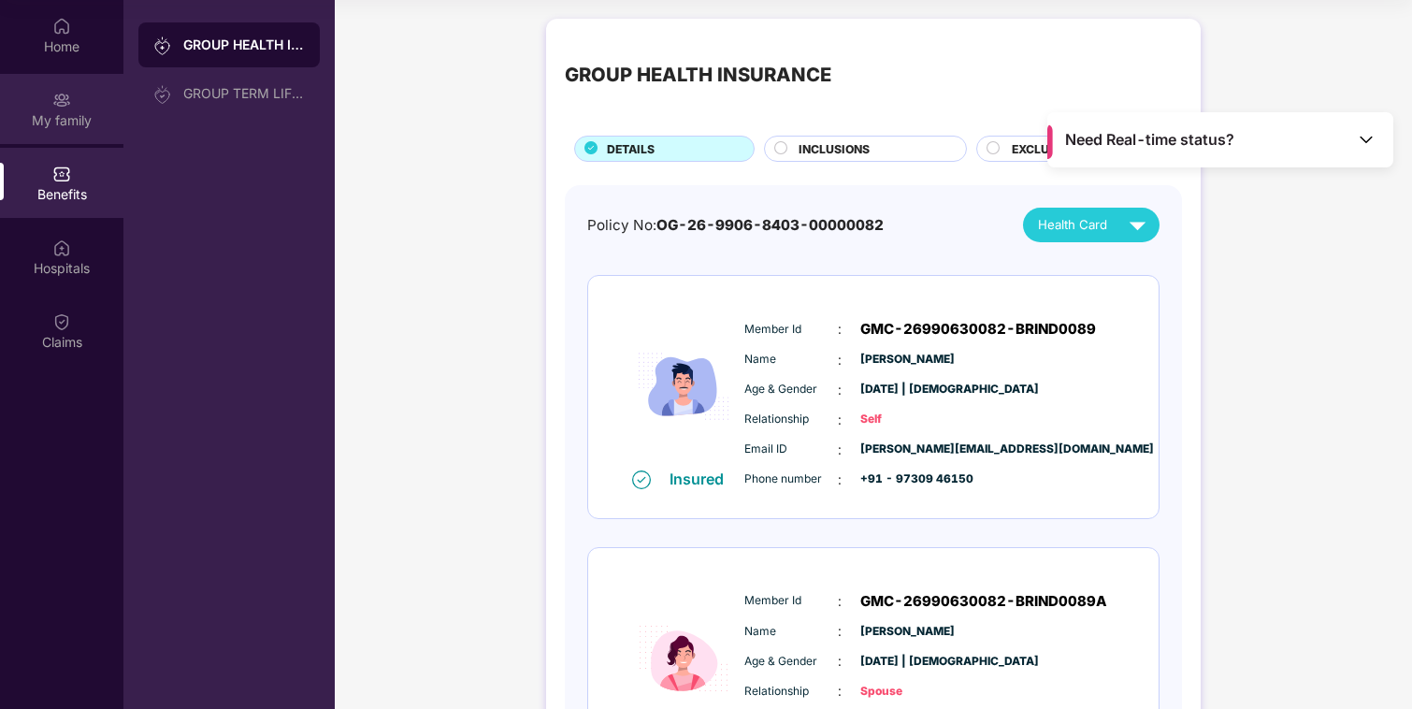
click at [66, 107] on img at bounding box center [61, 100] width 19 height 19
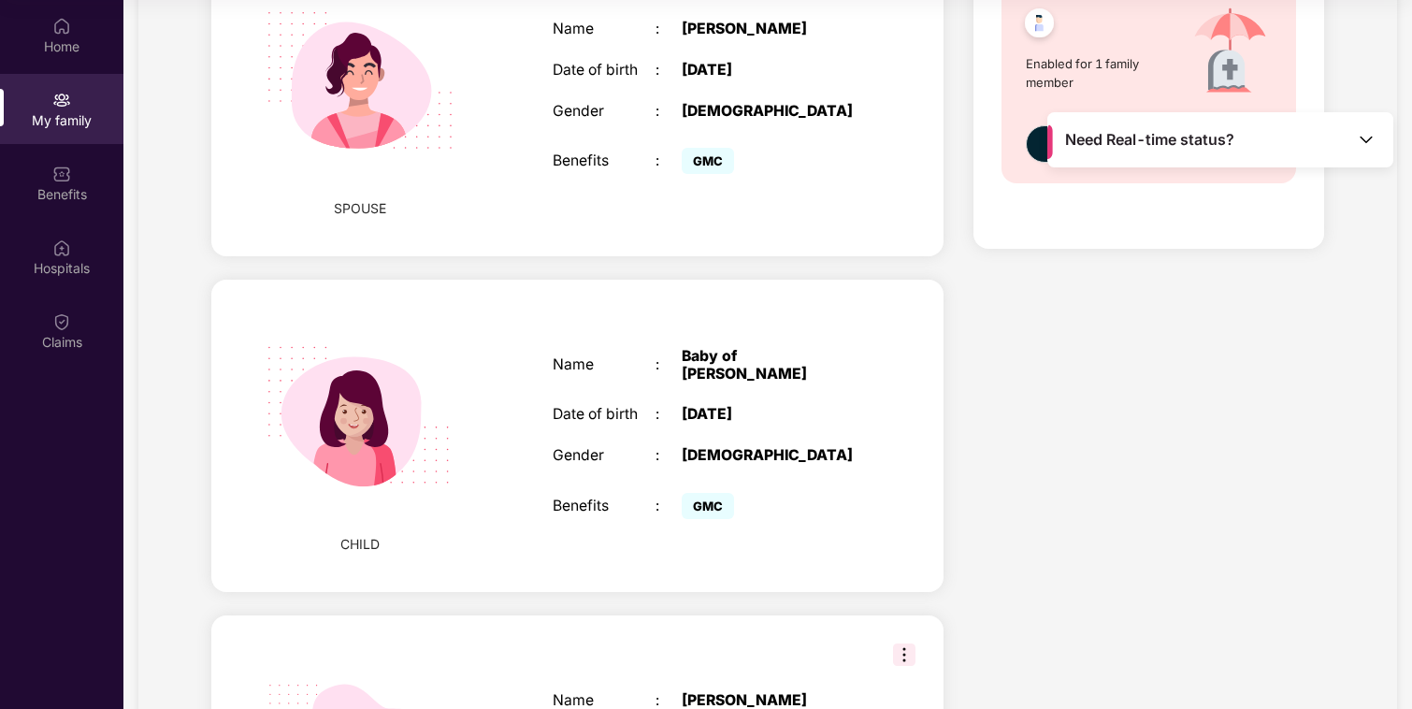
scroll to position [797, 0]
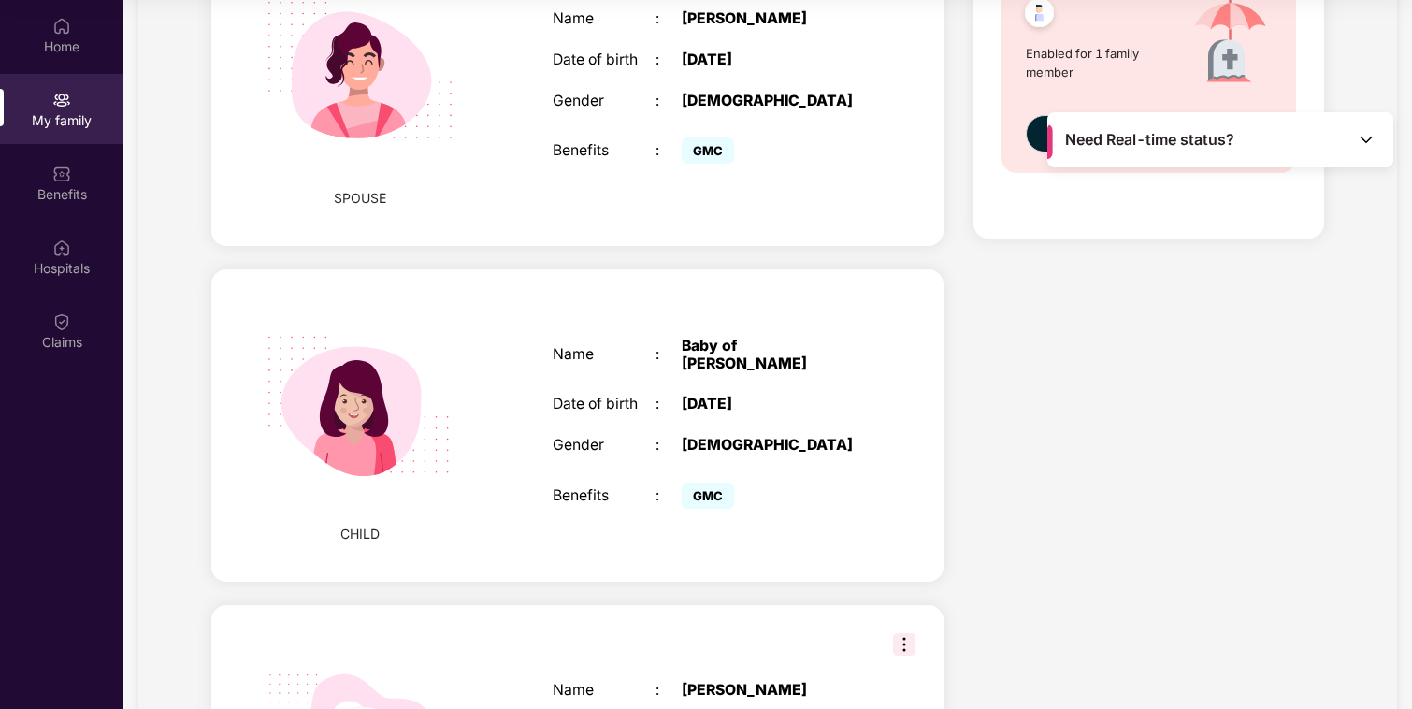
click at [638, 395] on div "Date of birth" at bounding box center [603, 404] width 103 height 18
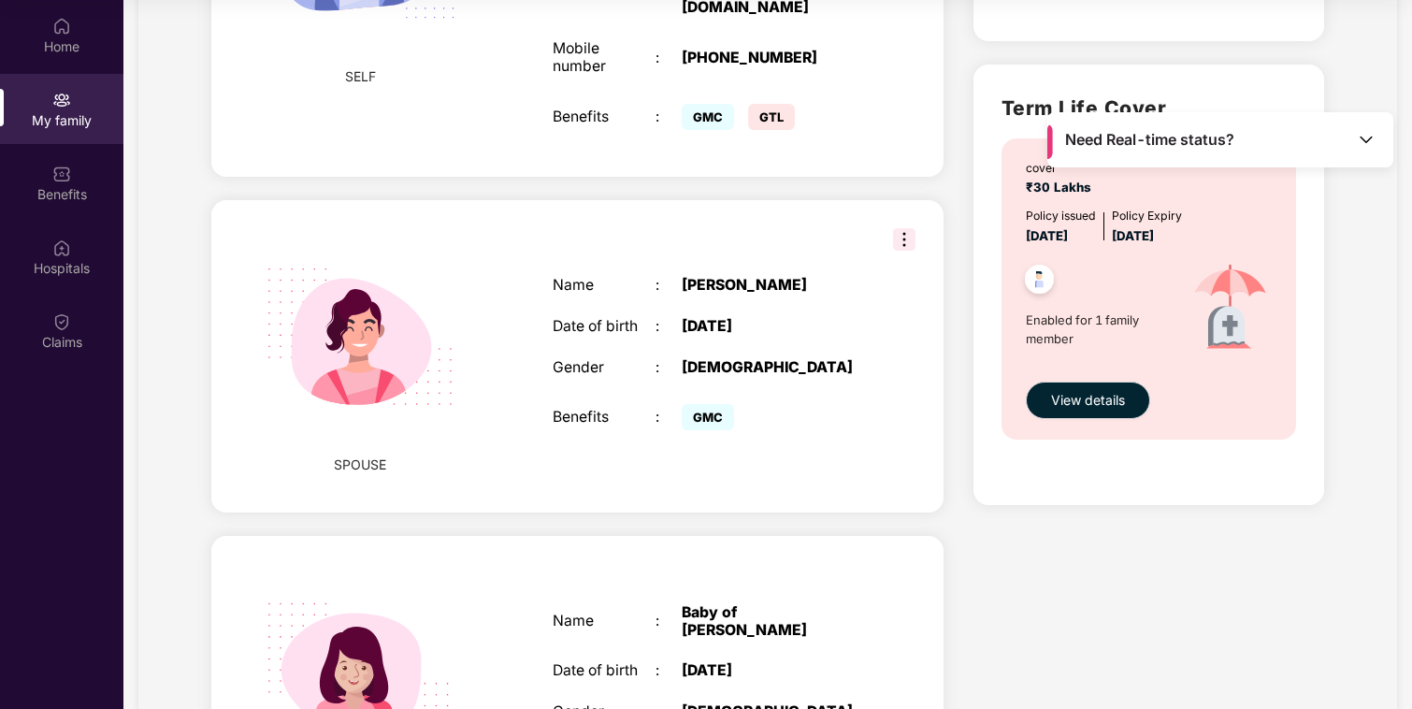
scroll to position [438, 0]
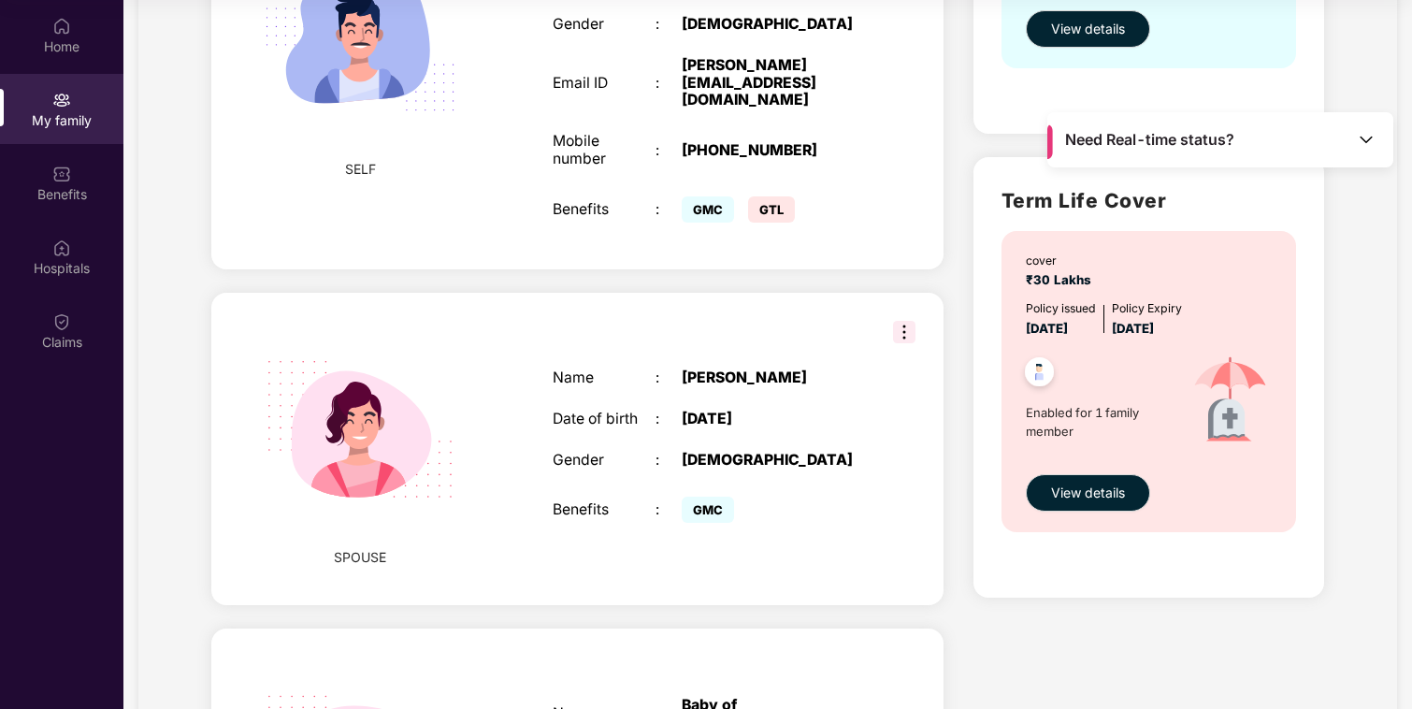
click at [904, 321] on img at bounding box center [904, 332] width 22 height 22
click at [968, 603] on div "Health Cover cover ₹10 Lakhs Policy issued [DATE] Policy Expiry [DATE] Enabled …" at bounding box center [1148, 488] width 380 height 1621
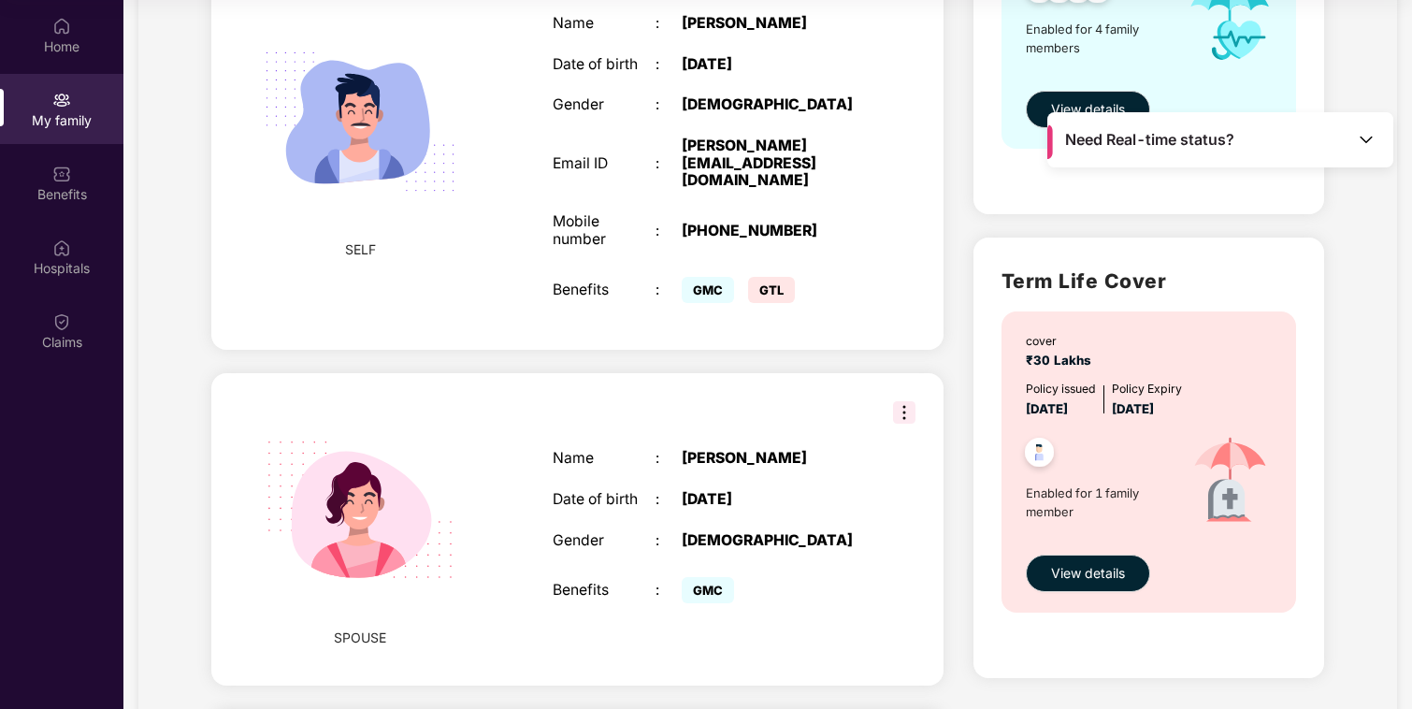
scroll to position [0, 0]
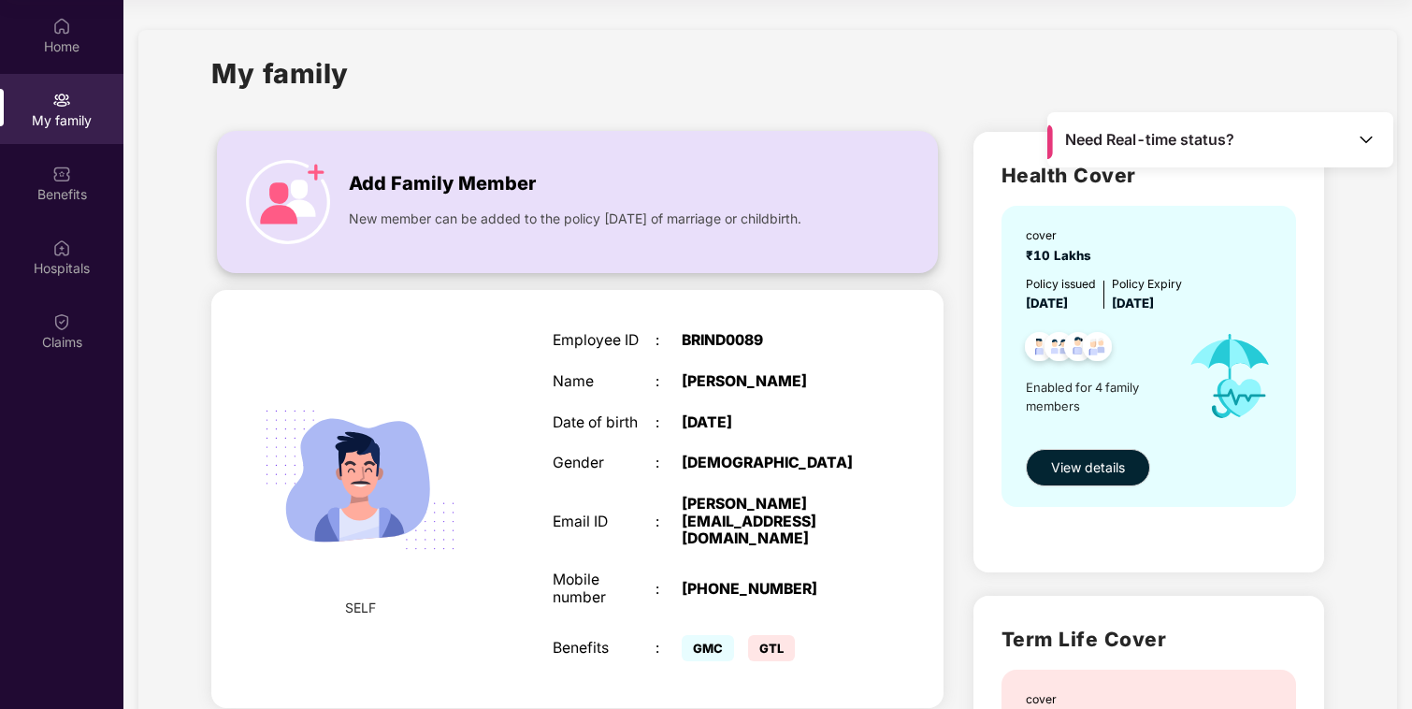
click at [659, 194] on div "Add Family Member" at bounding box center [597, 179] width 496 height 38
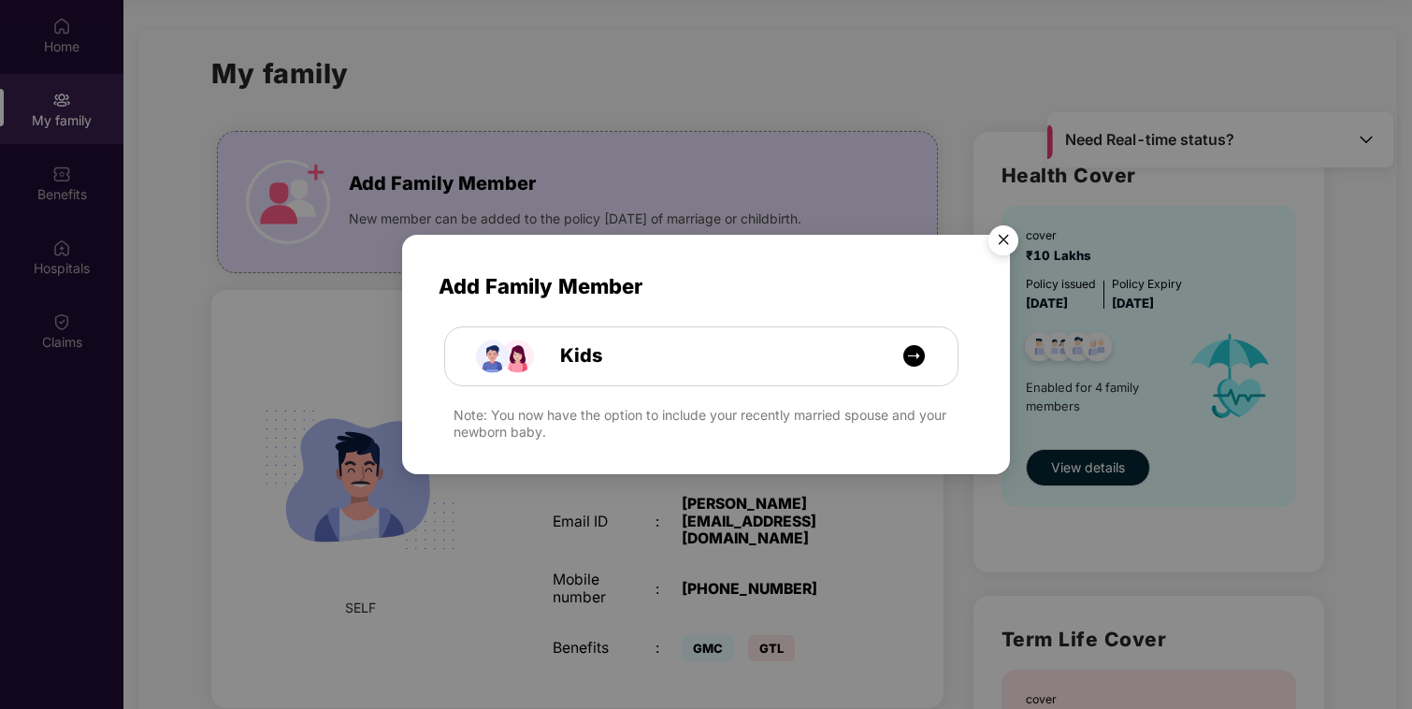
click at [1008, 237] on img "Close" at bounding box center [1003, 243] width 52 height 52
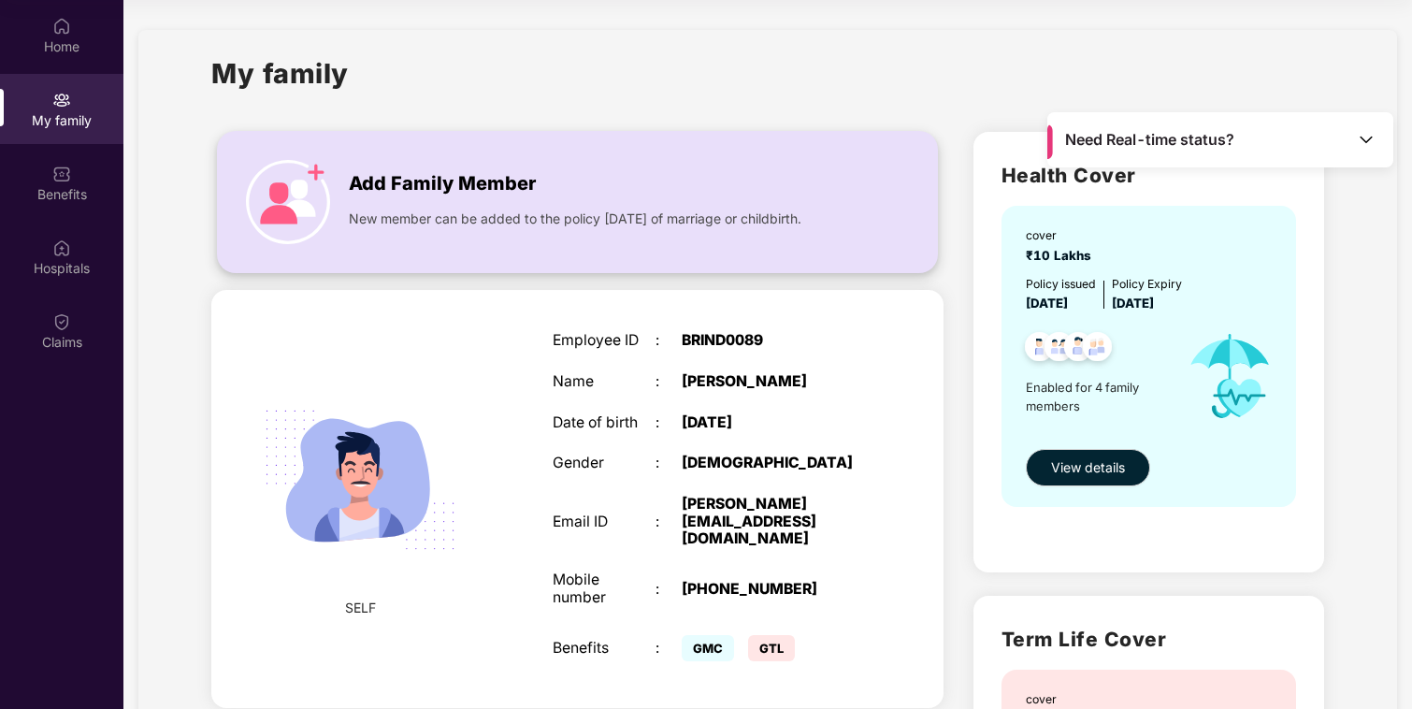
scroll to position [2, 0]
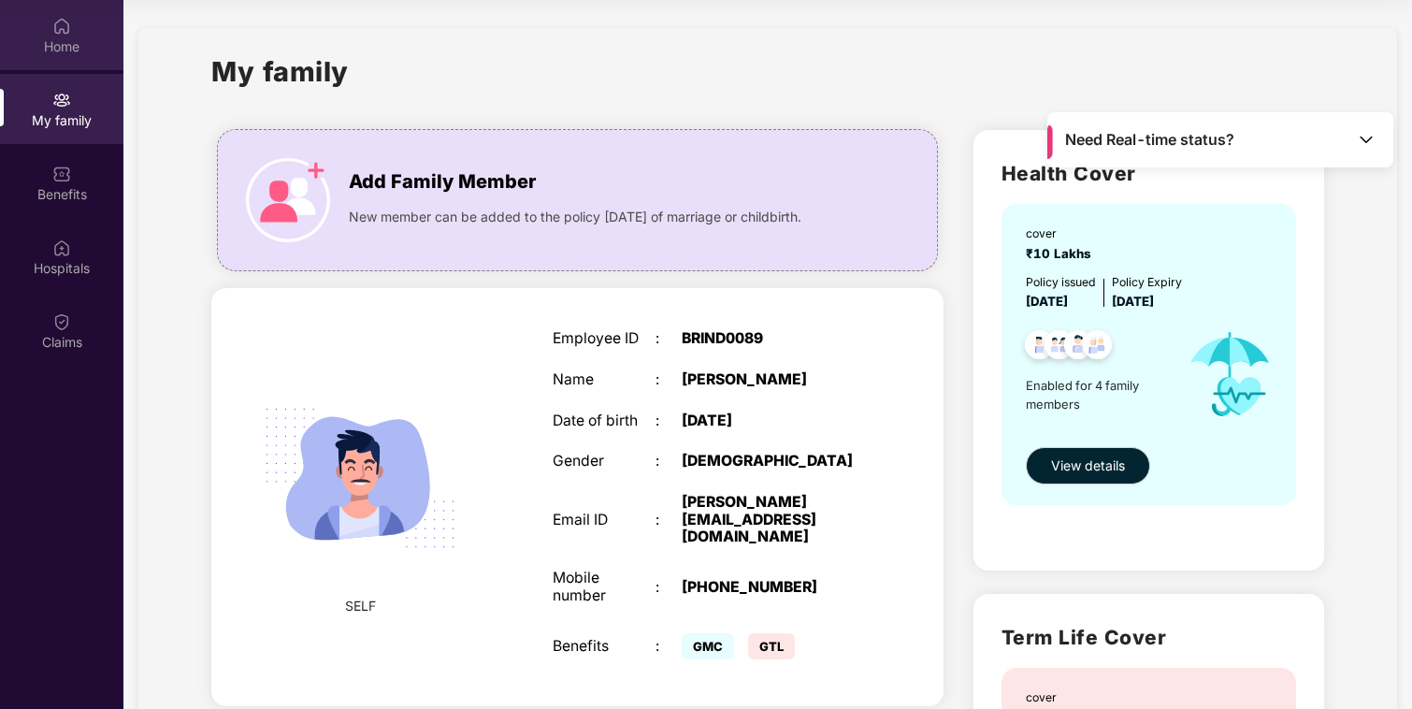
click at [63, 40] on div "Home" at bounding box center [61, 46] width 123 height 19
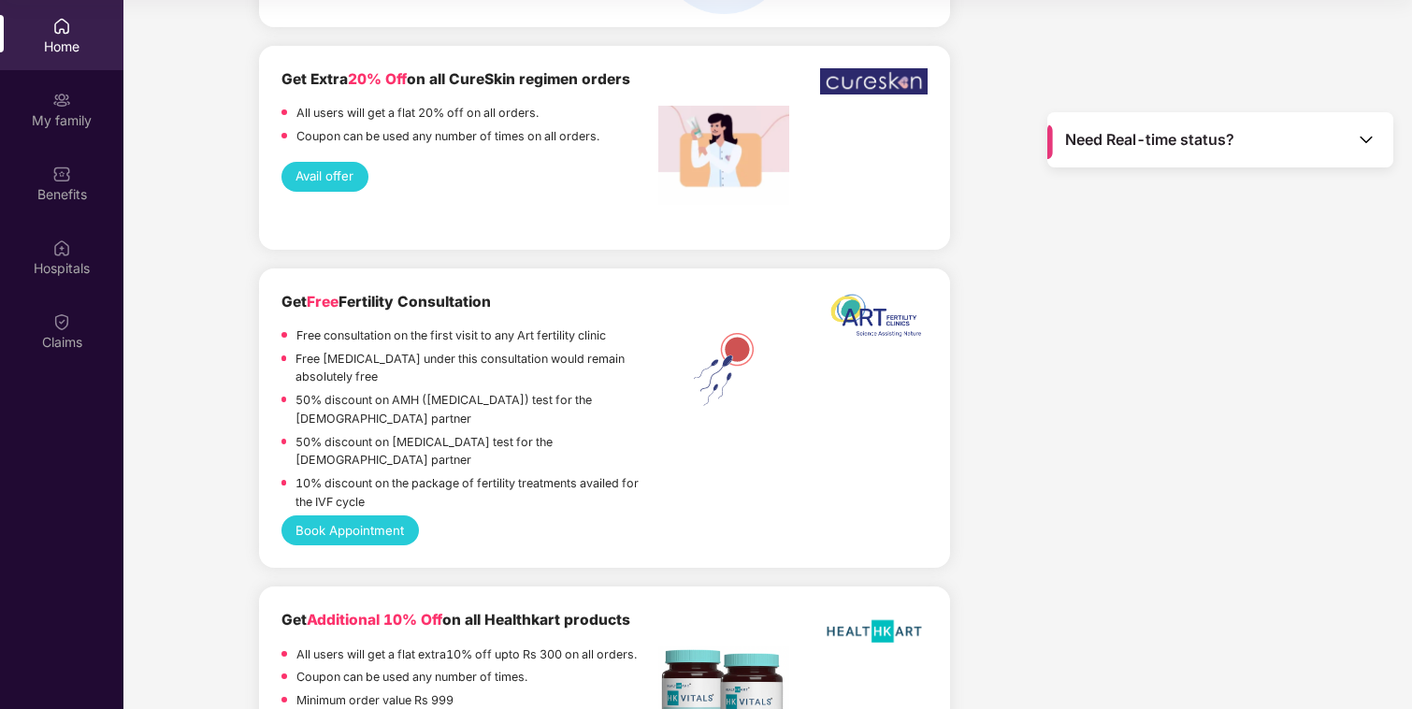
scroll to position [3792, 0]
